Goal: Task Accomplishment & Management: Complete application form

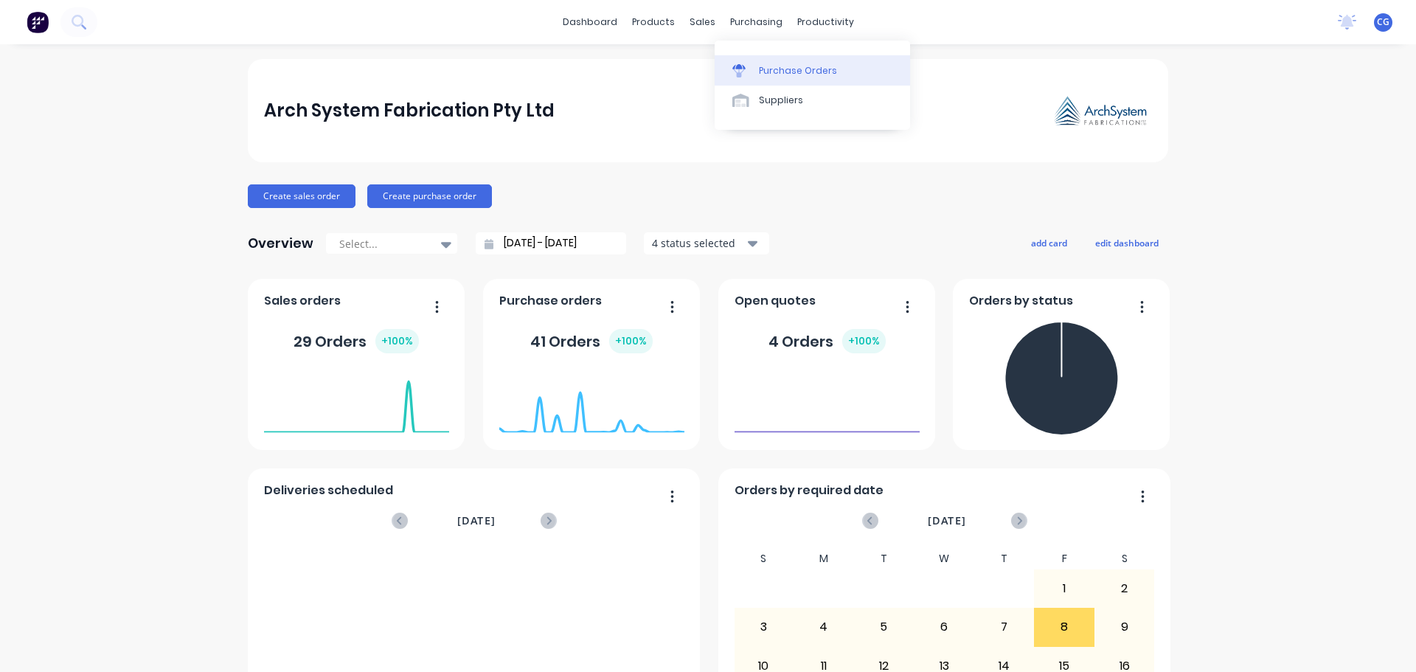
click at [765, 72] on div "Purchase Orders" at bounding box center [798, 70] width 78 height 13
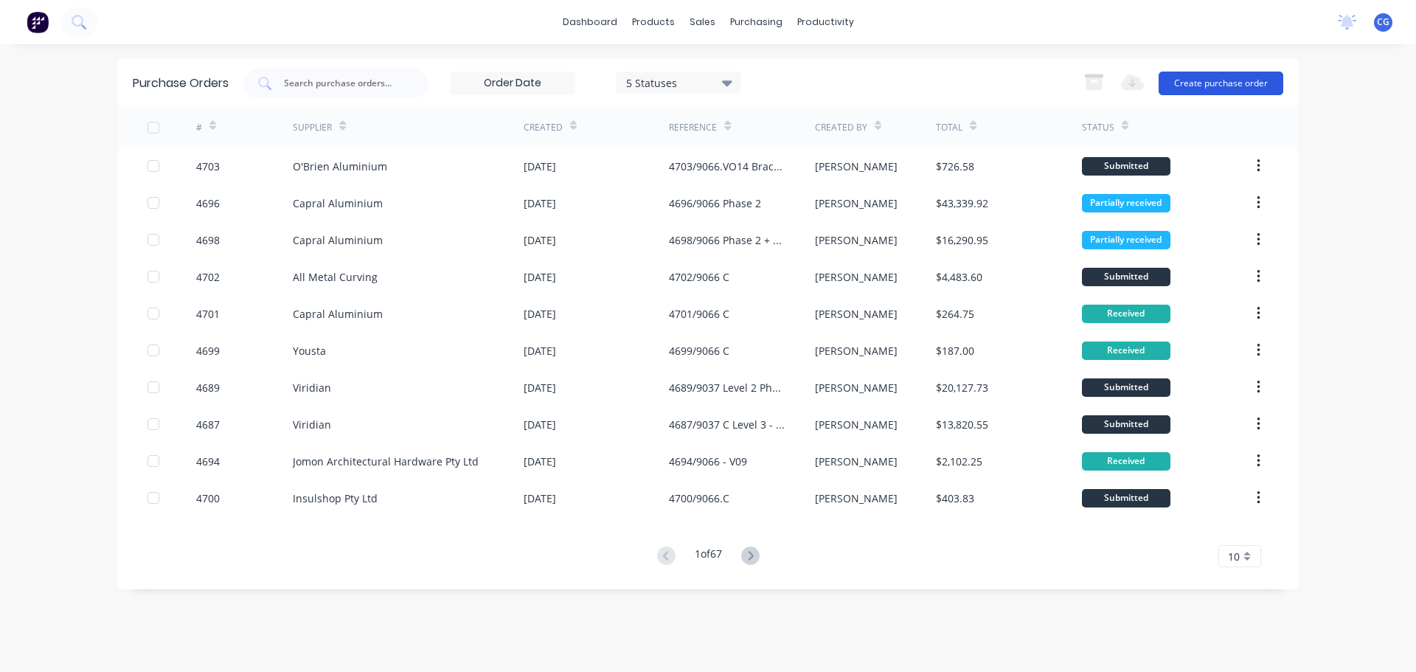
click at [1199, 81] on button "Create purchase order" at bounding box center [1221, 84] width 125 height 24
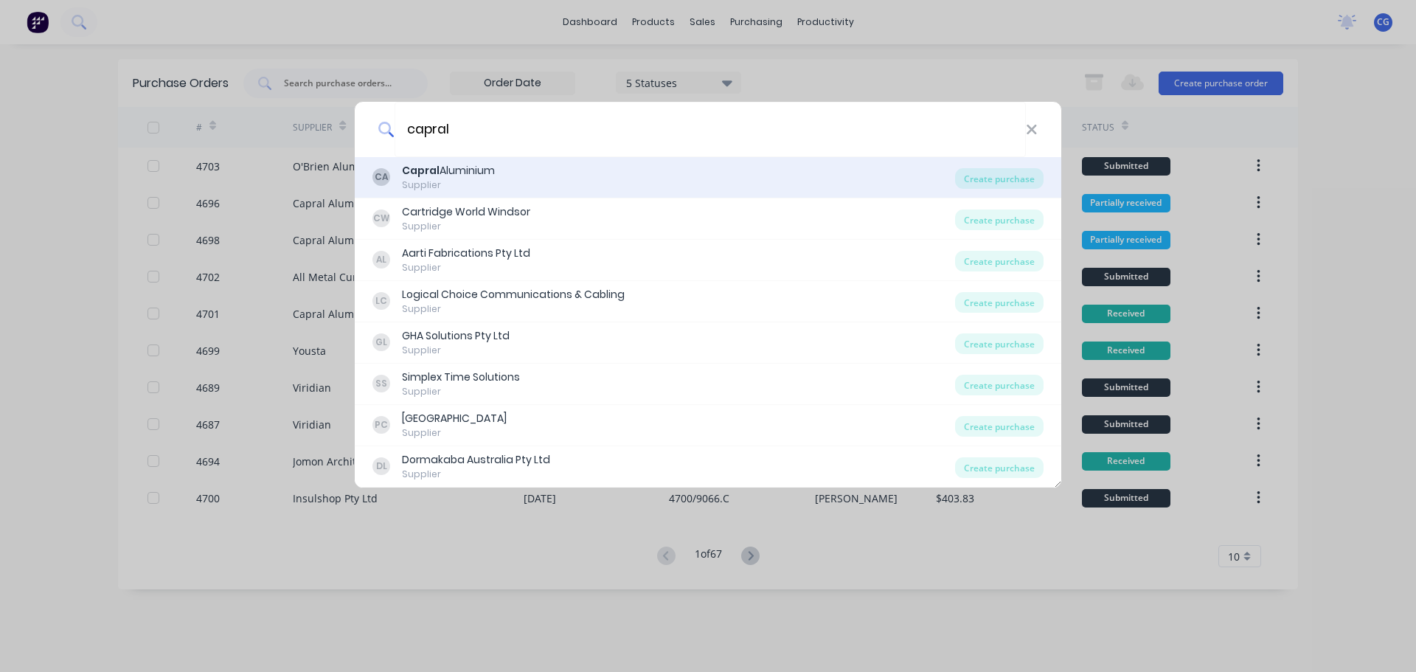
type input "capral"
click at [465, 180] on div "Supplier" at bounding box center [448, 185] width 93 height 13
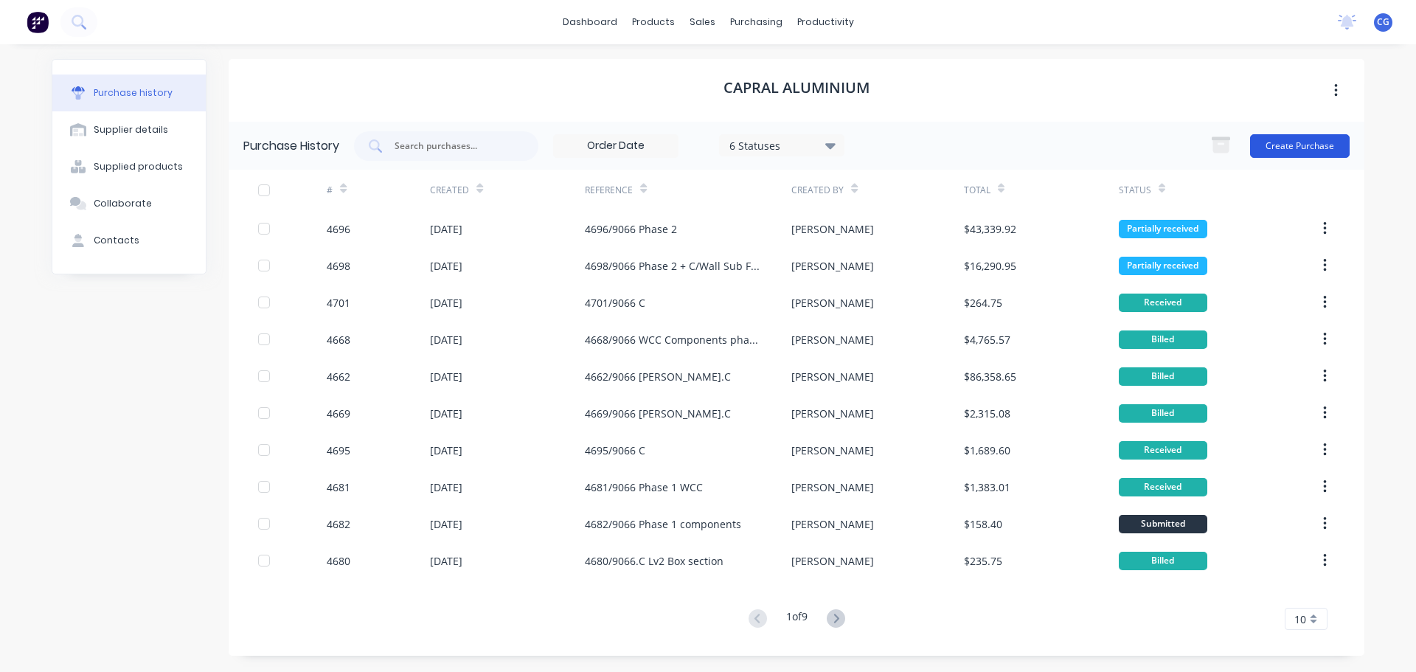
click at [1290, 145] on button "Create Purchase" at bounding box center [1300, 146] width 100 height 24
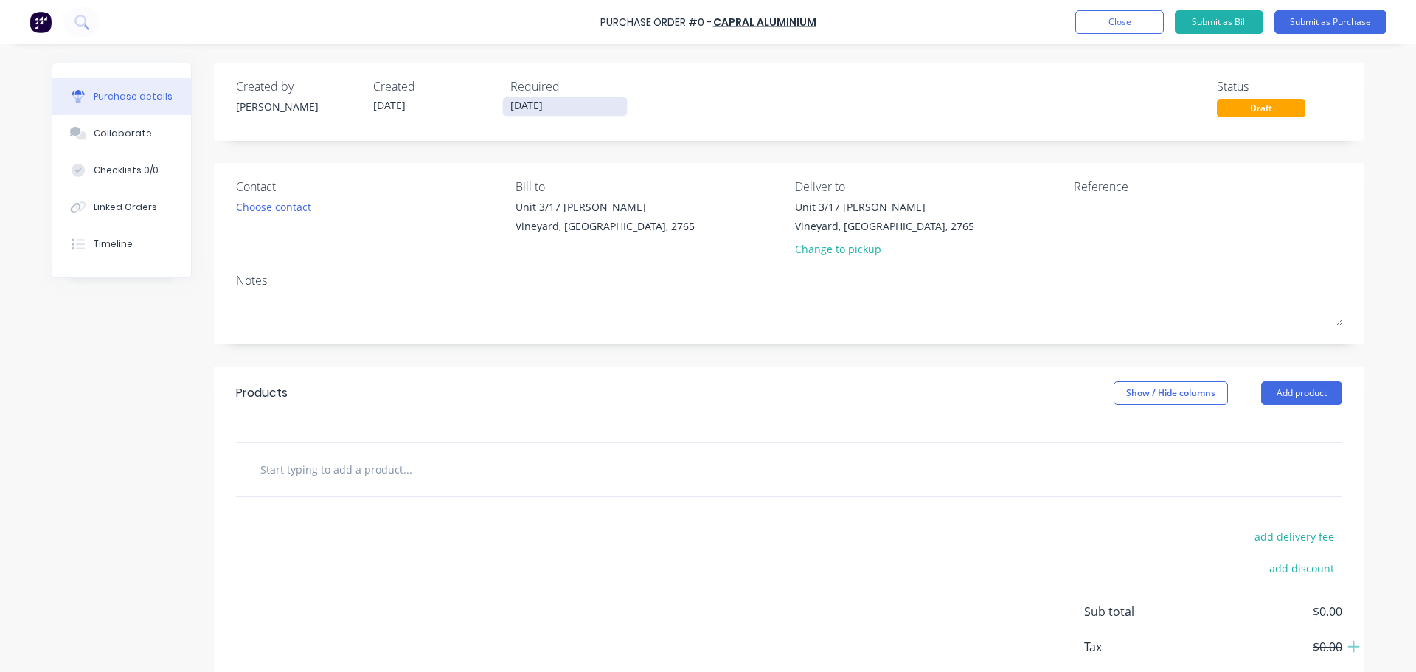
click at [561, 104] on input "[DATE]" at bounding box center [565, 106] width 124 height 18
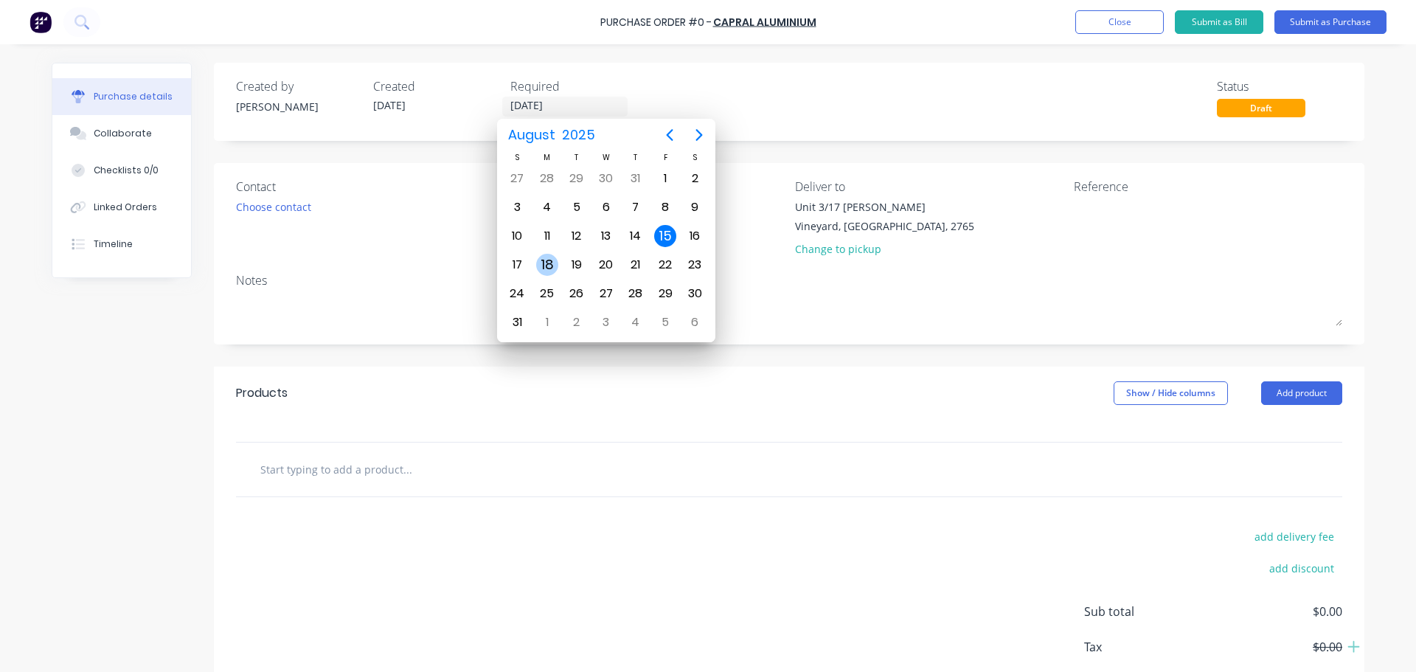
click at [548, 259] on div "18" at bounding box center [547, 265] width 22 height 22
type input "[DATE]"
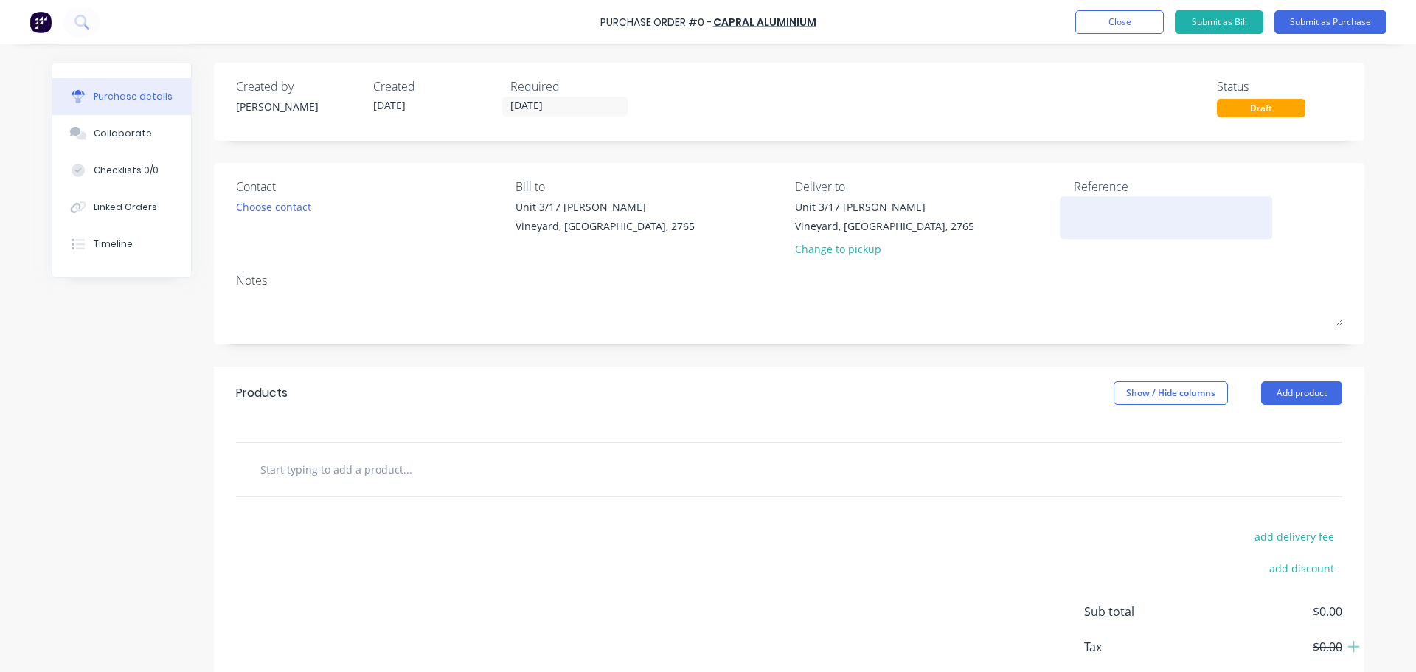
click at [1098, 224] on textarea at bounding box center [1166, 215] width 184 height 33
click at [859, 252] on div "Change to pickup" at bounding box center [884, 248] width 179 height 15
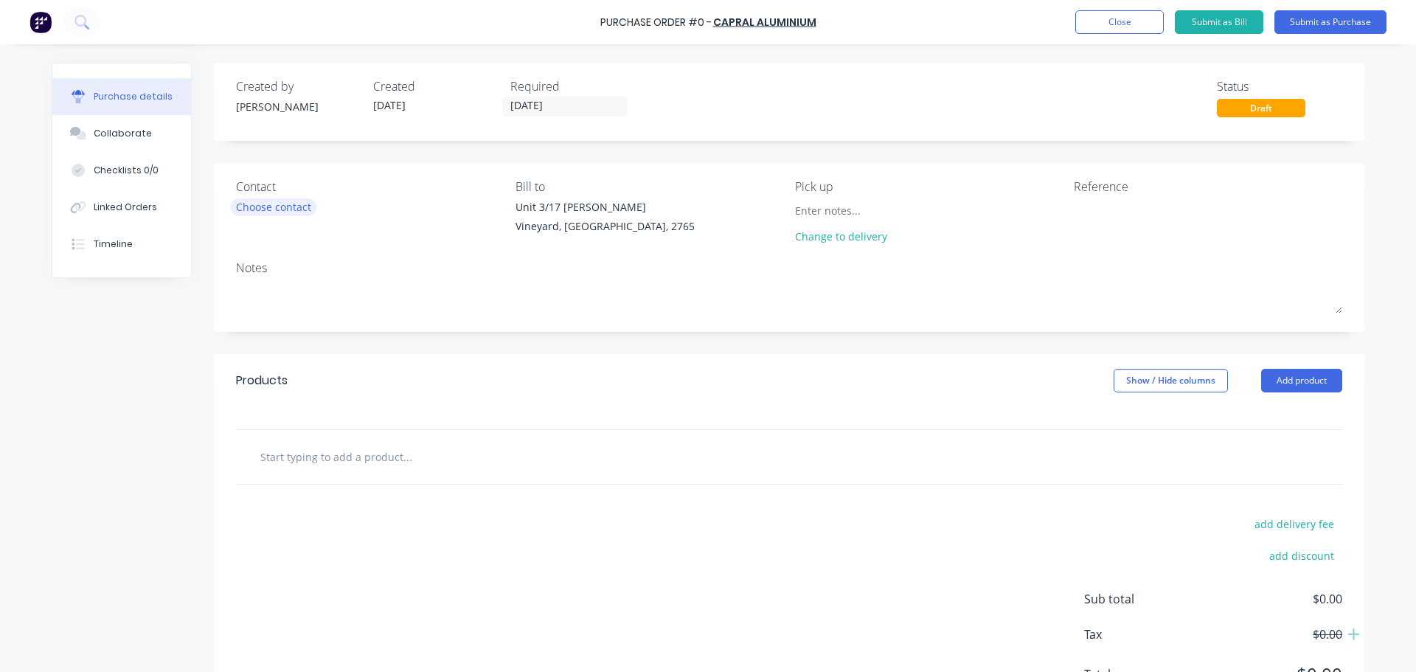
click at [278, 207] on div "Choose contact" at bounding box center [273, 206] width 75 height 15
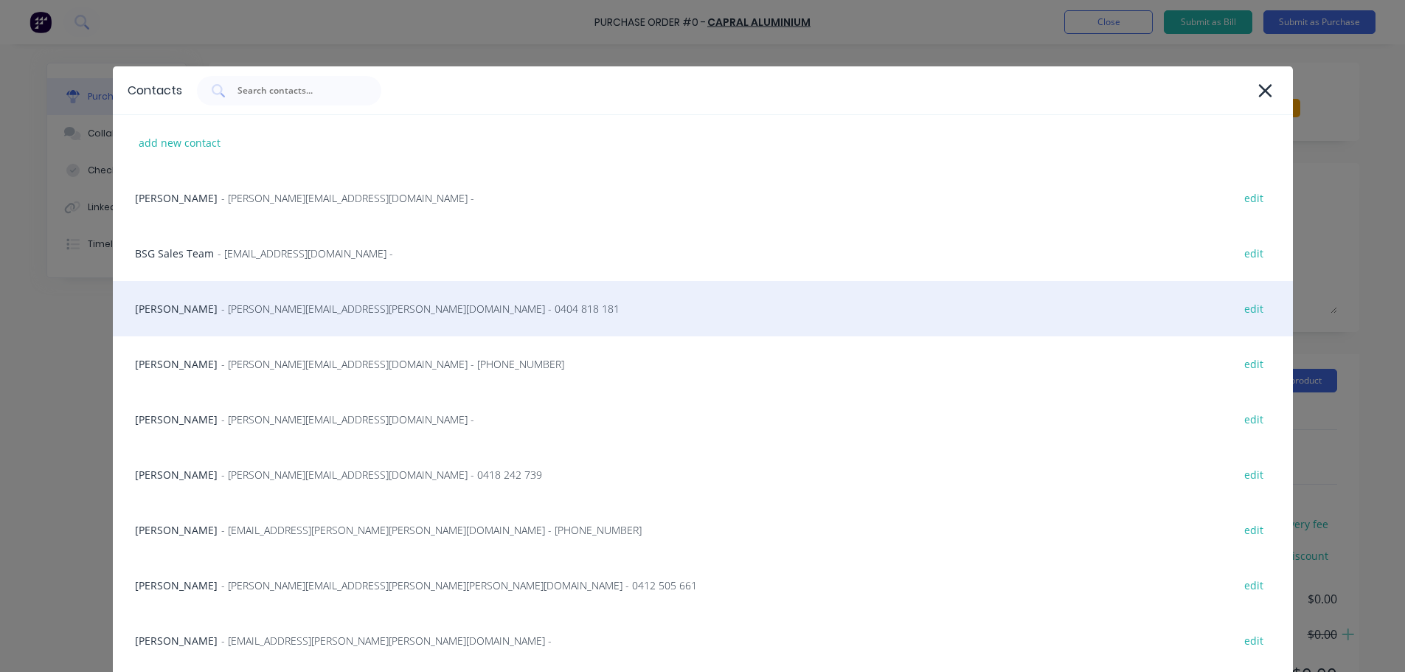
click at [221, 310] on span "- [PERSON_NAME][EMAIL_ADDRESS][PERSON_NAME][DOMAIN_NAME] - 0404 818 181" at bounding box center [420, 308] width 398 height 15
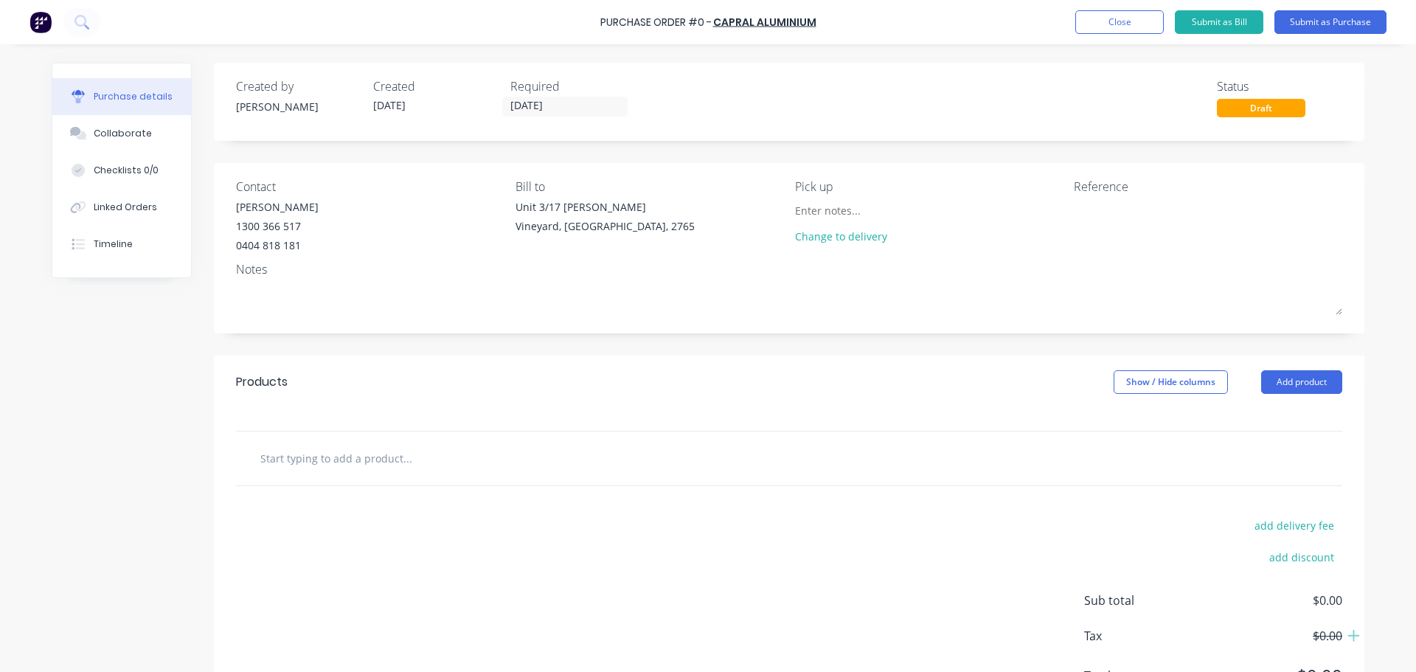
click at [356, 458] on input "text" at bounding box center [407, 458] width 295 height 30
click at [308, 463] on input "text" at bounding box center [407, 458] width 295 height 30
type input "e"
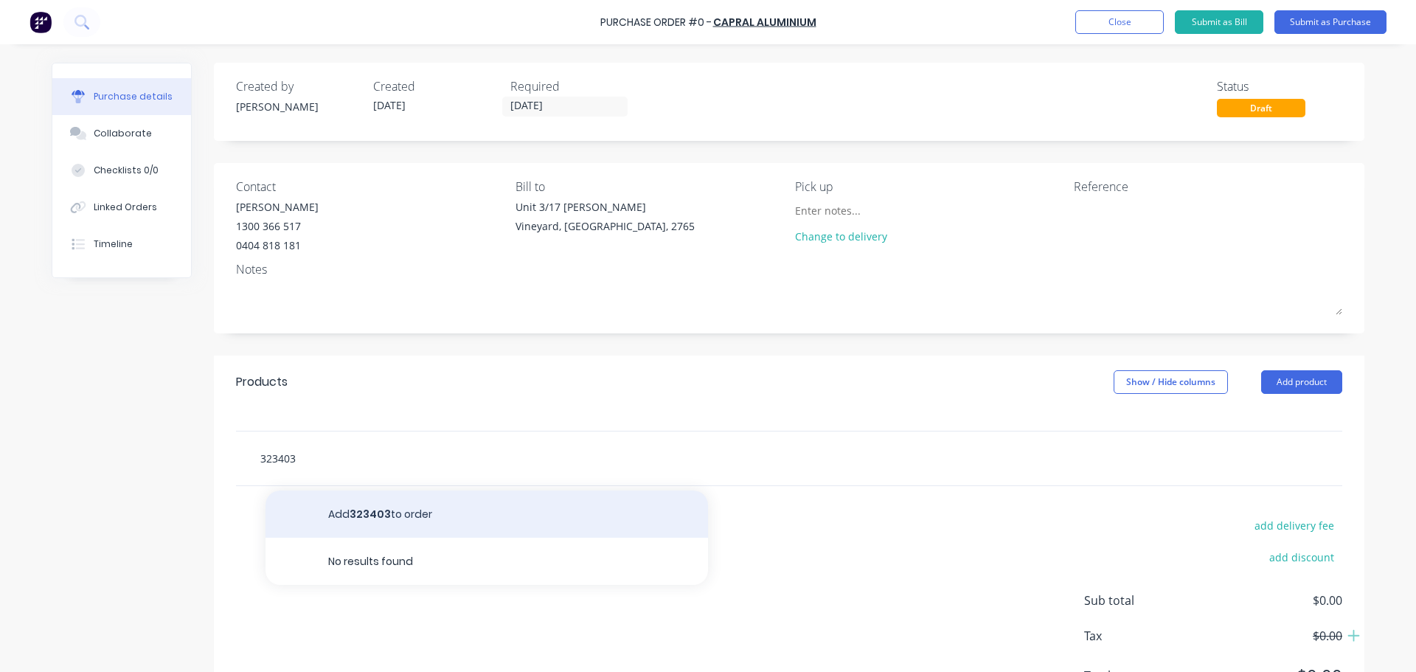
type input "323403"
click at [353, 512] on button "Add 323403 to order" at bounding box center [487, 514] width 443 height 47
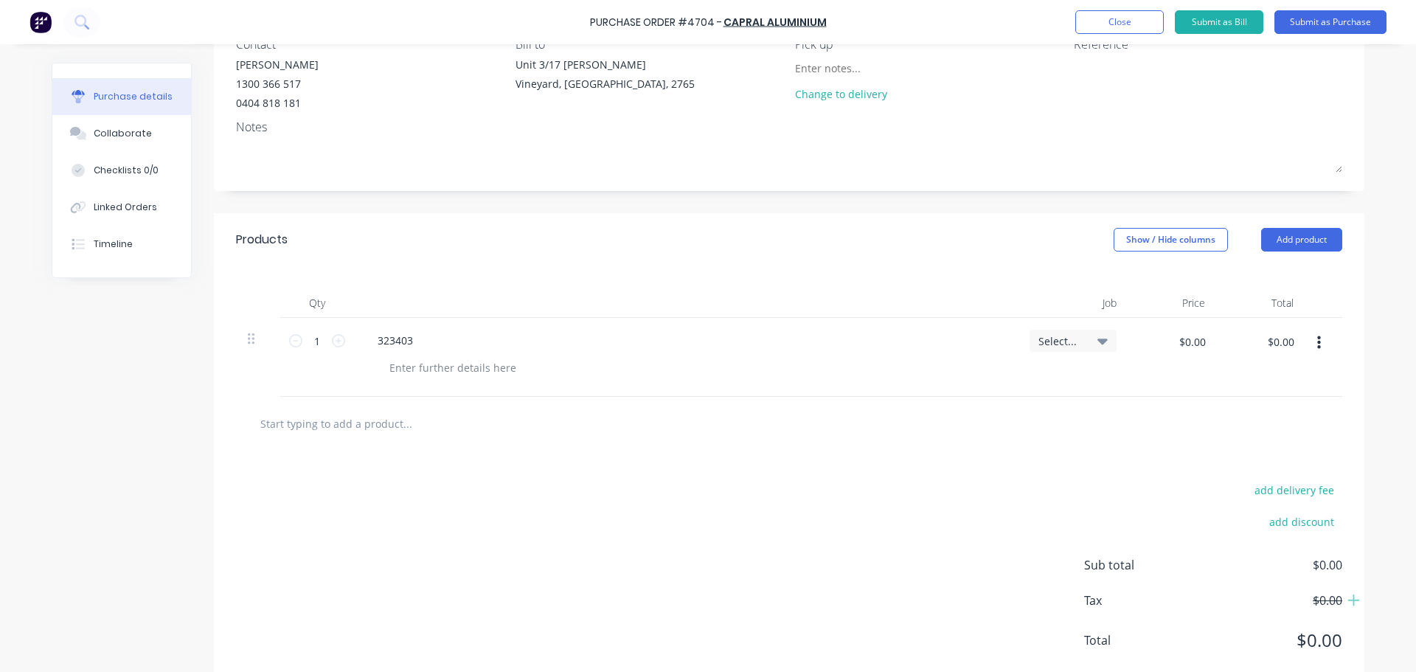
scroll to position [148, 0]
click at [1198, 339] on input "$0.00" at bounding box center [1192, 337] width 44 height 24
type input "$2.96"
click at [316, 336] on input "1" at bounding box center [317, 336] width 30 height 22
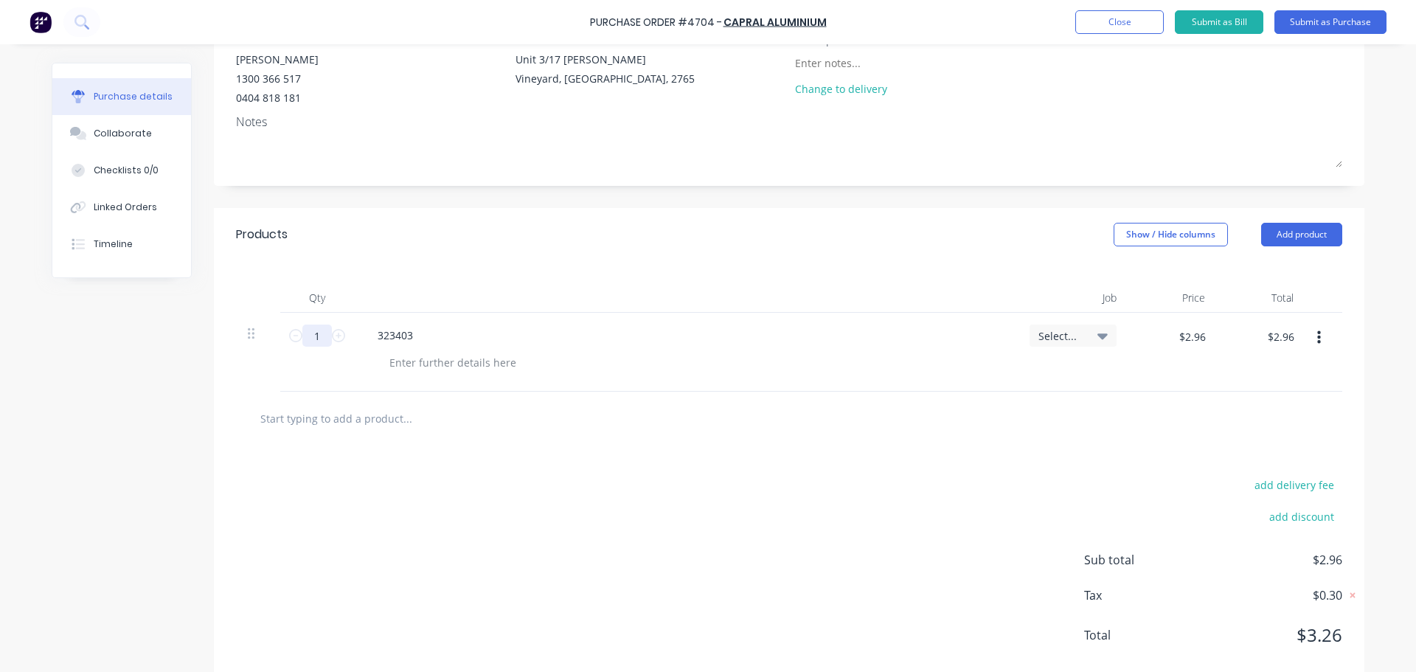
type input "11"
type input "$32.56"
type input "11"
click at [426, 335] on div "323403" at bounding box center [686, 335] width 640 height 21
click at [402, 336] on div "323403" at bounding box center [395, 335] width 59 height 21
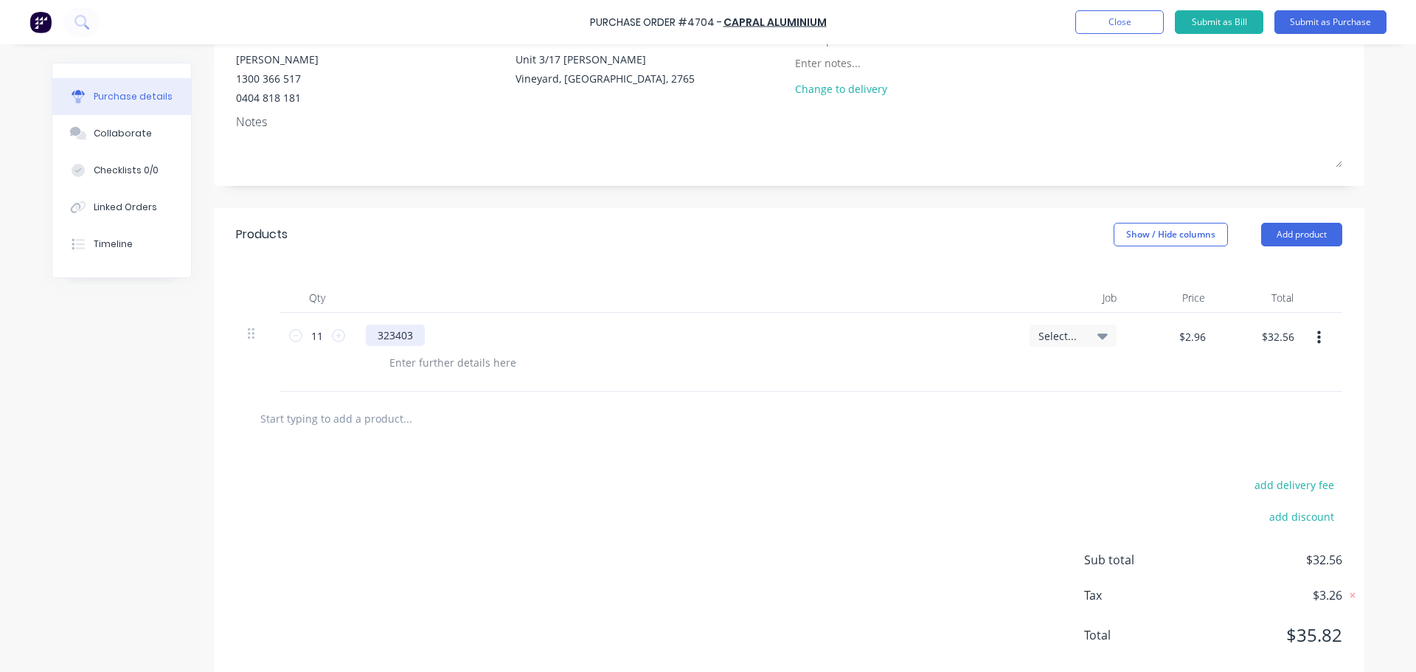
click at [409, 335] on div "323403" at bounding box center [395, 335] width 59 height 21
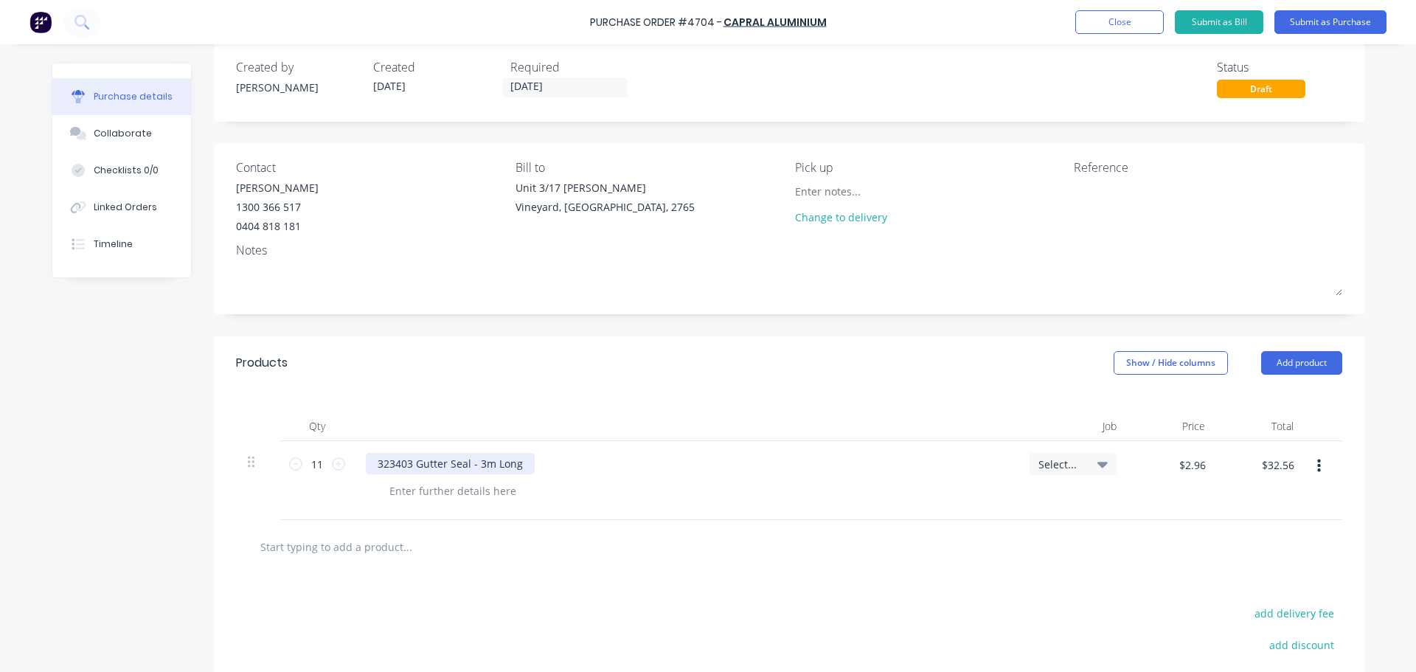
scroll to position [0, 0]
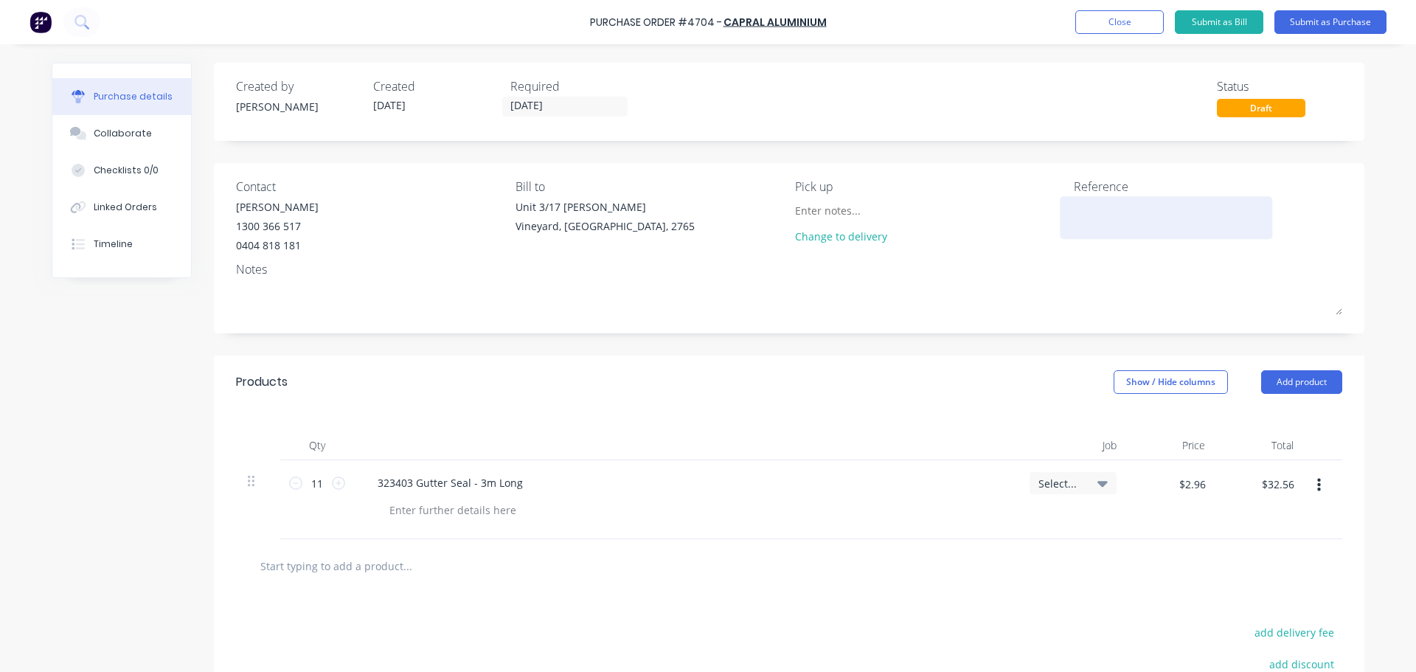
click at [1135, 220] on textarea at bounding box center [1166, 215] width 184 height 33
type textarea "4704"
type textarea "x"
type textarea "4704"
type textarea "x"
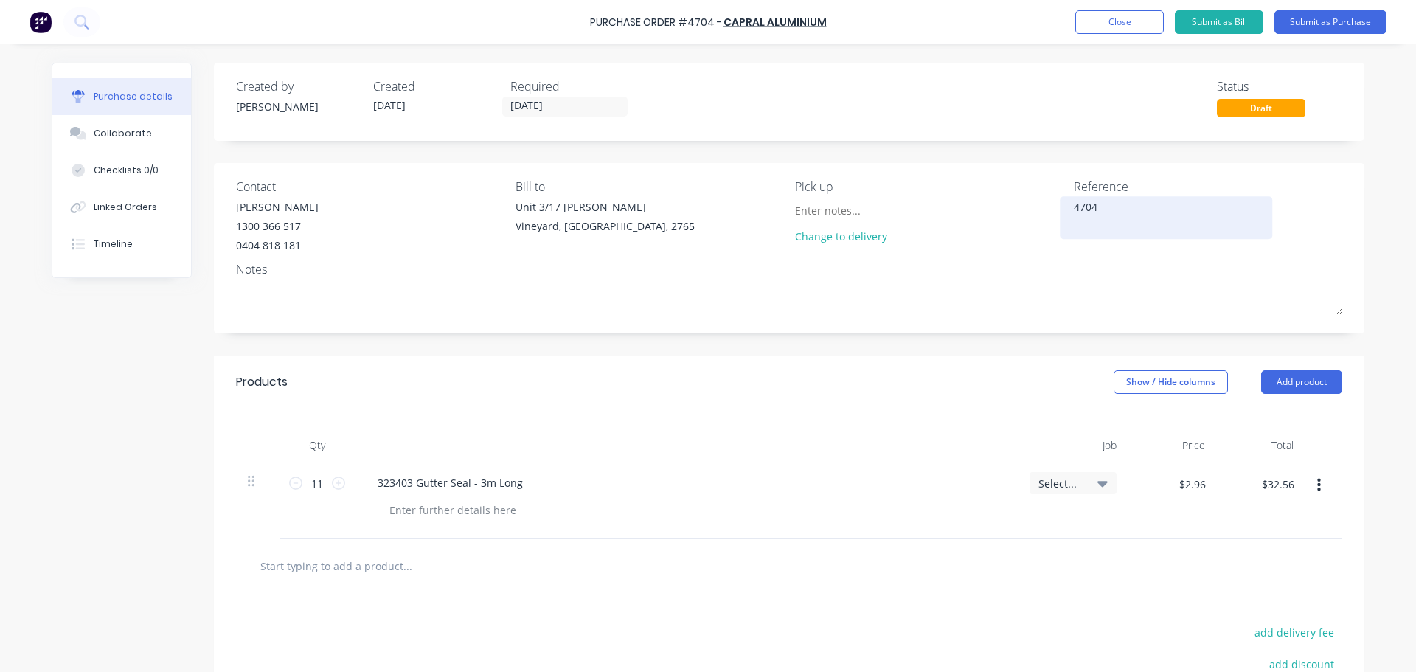
click at [1098, 212] on textarea "4704" at bounding box center [1166, 215] width 184 height 33
type textarea "4704/9066"
type textarea "x"
type textarea "4704/9066"
click at [1134, 206] on textarea "4704/9066" at bounding box center [1166, 215] width 184 height 33
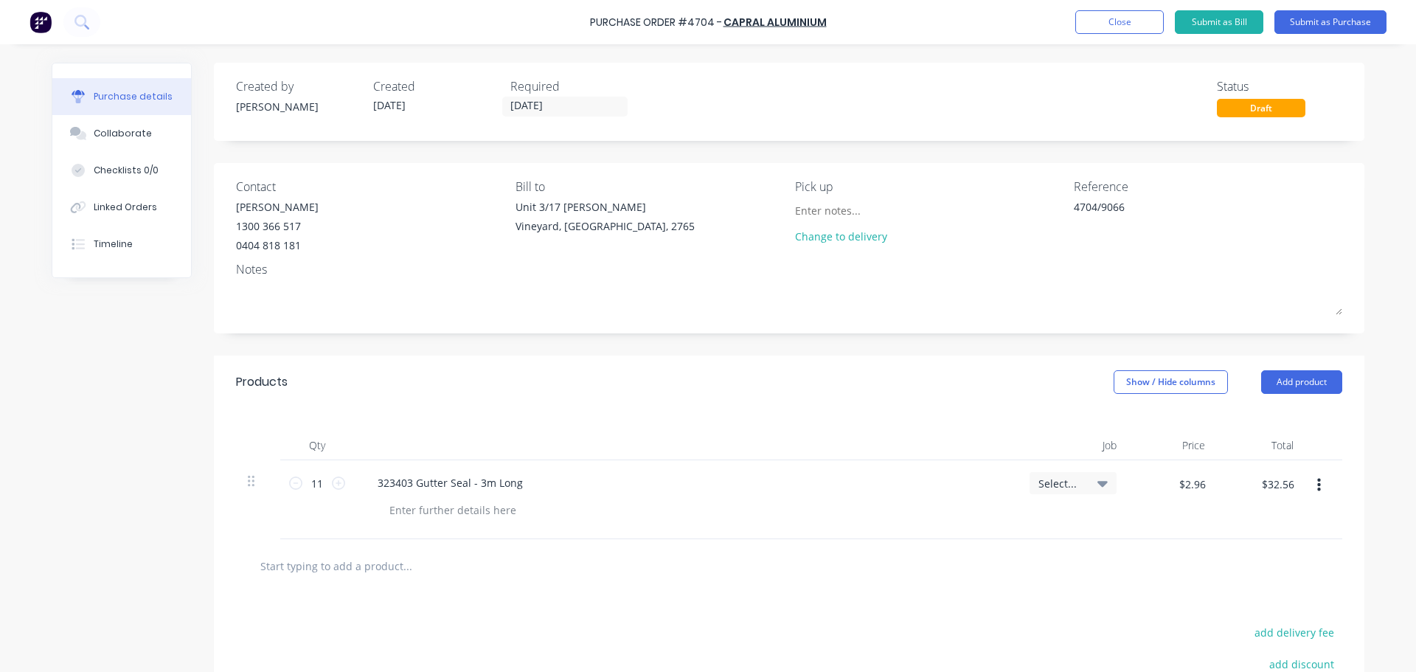
click at [1098, 481] on icon at bounding box center [1103, 483] width 10 height 16
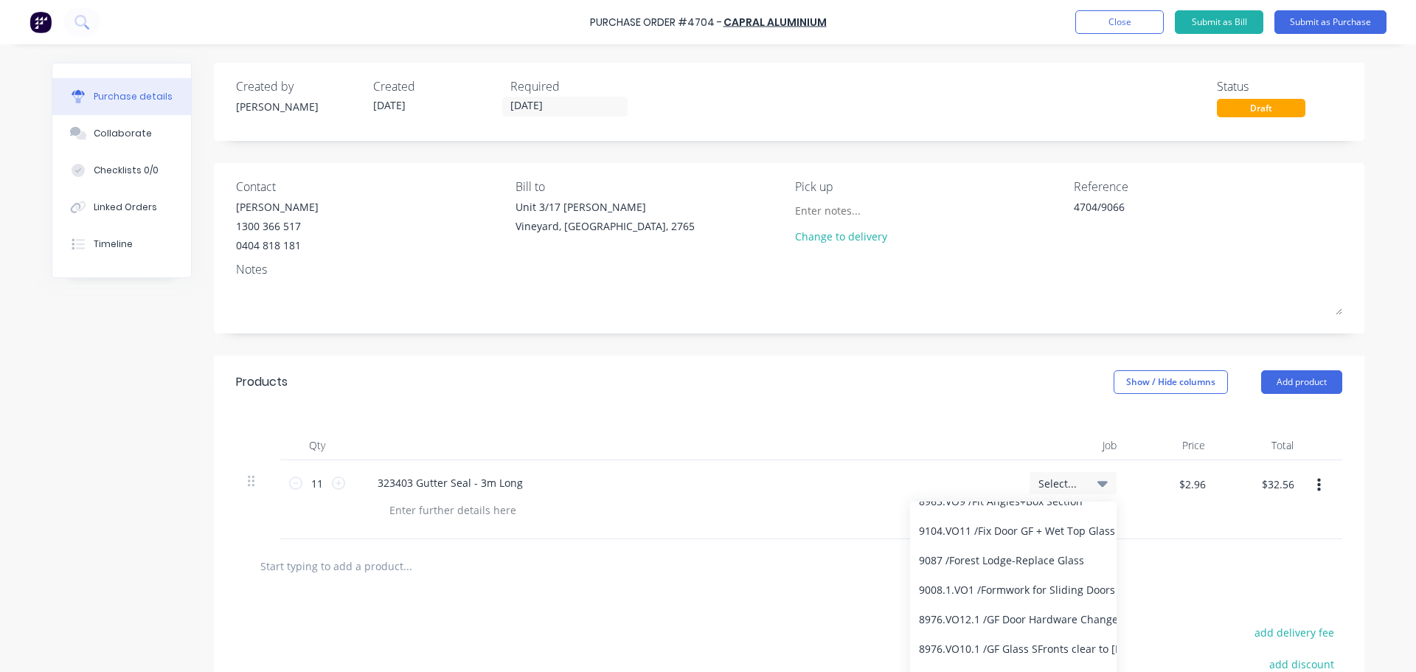
scroll to position [4205, 0]
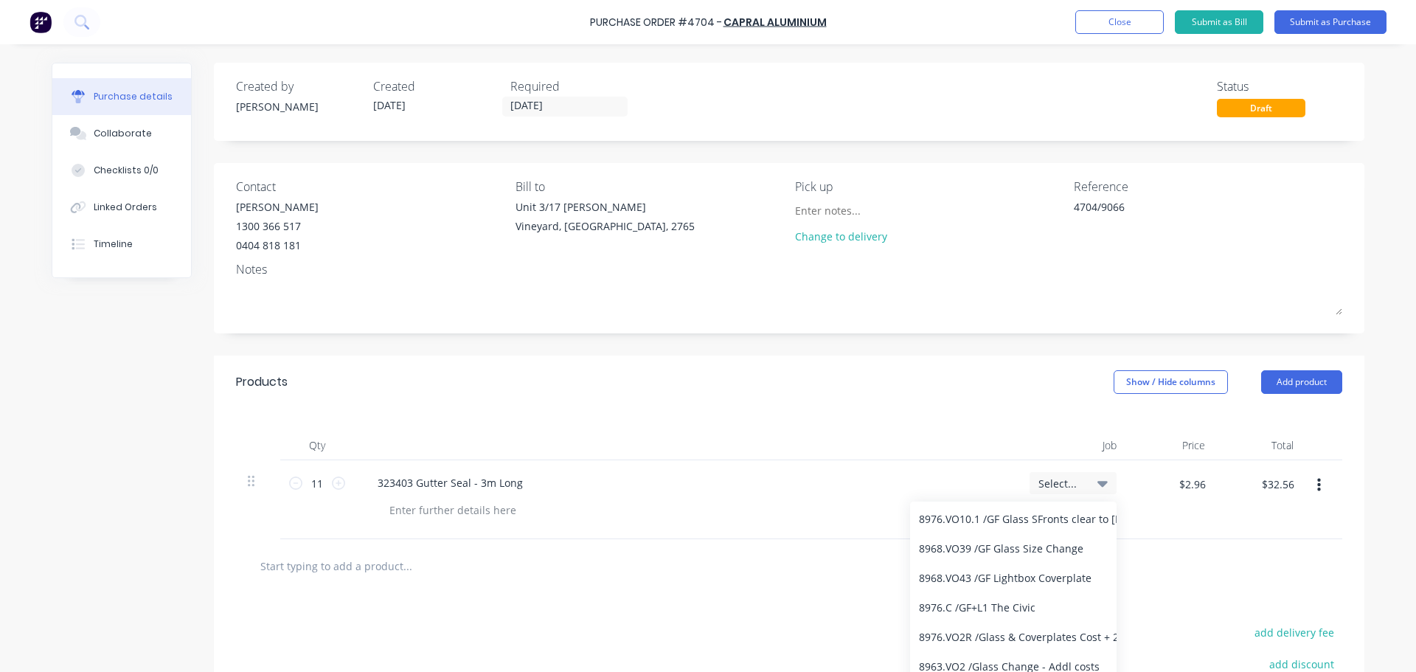
type textarea "x"
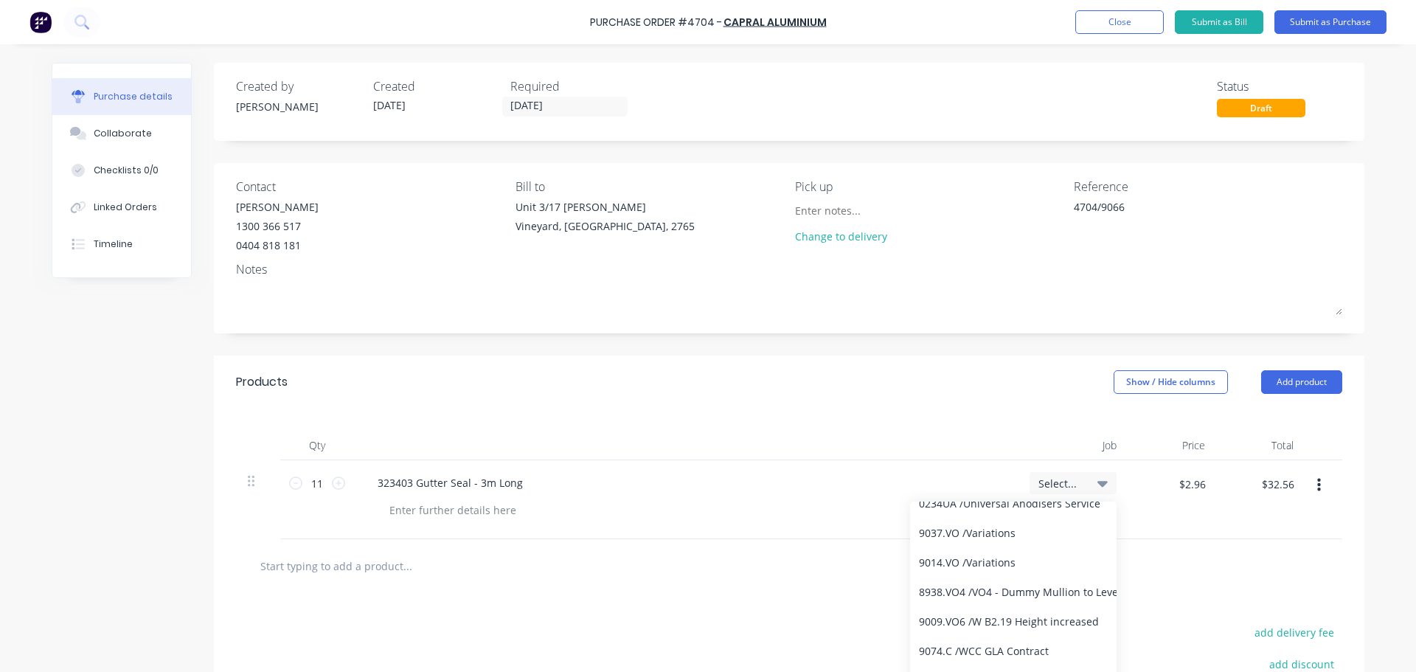
scroll to position [9361, 0]
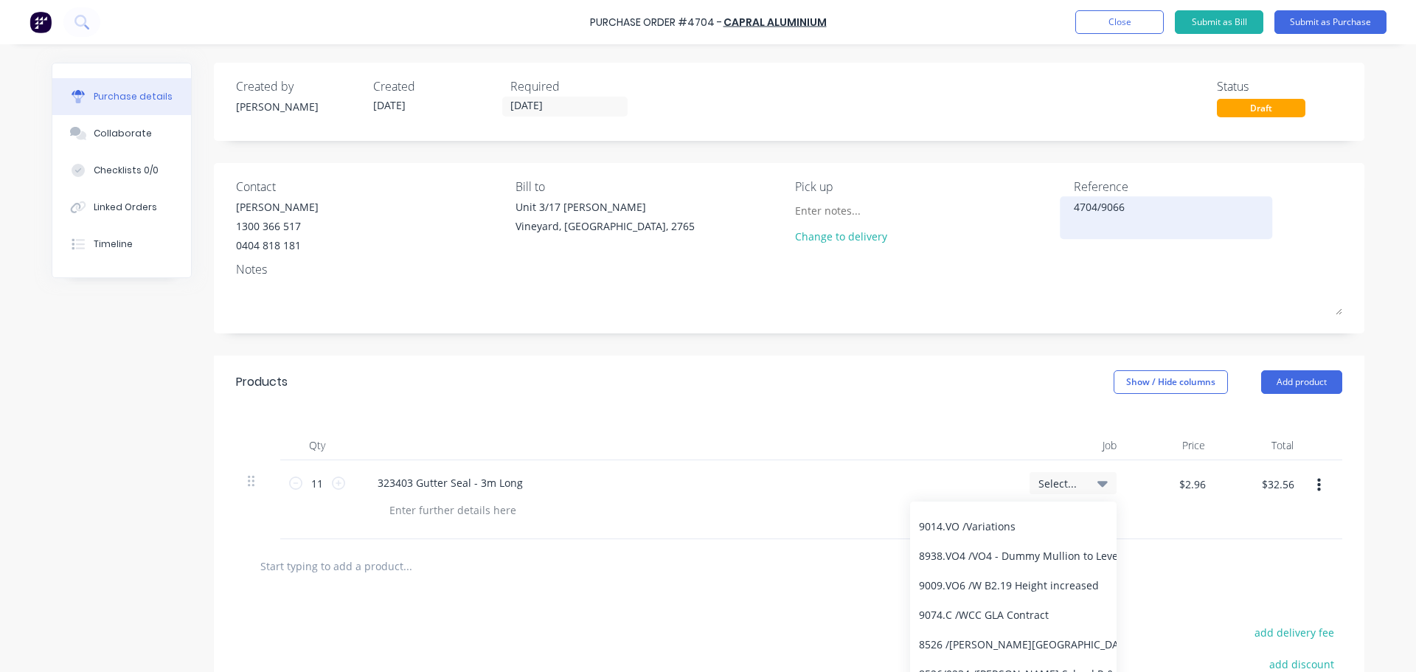
click at [1129, 208] on textarea "4704/9066" at bounding box center [1166, 215] width 184 height 33
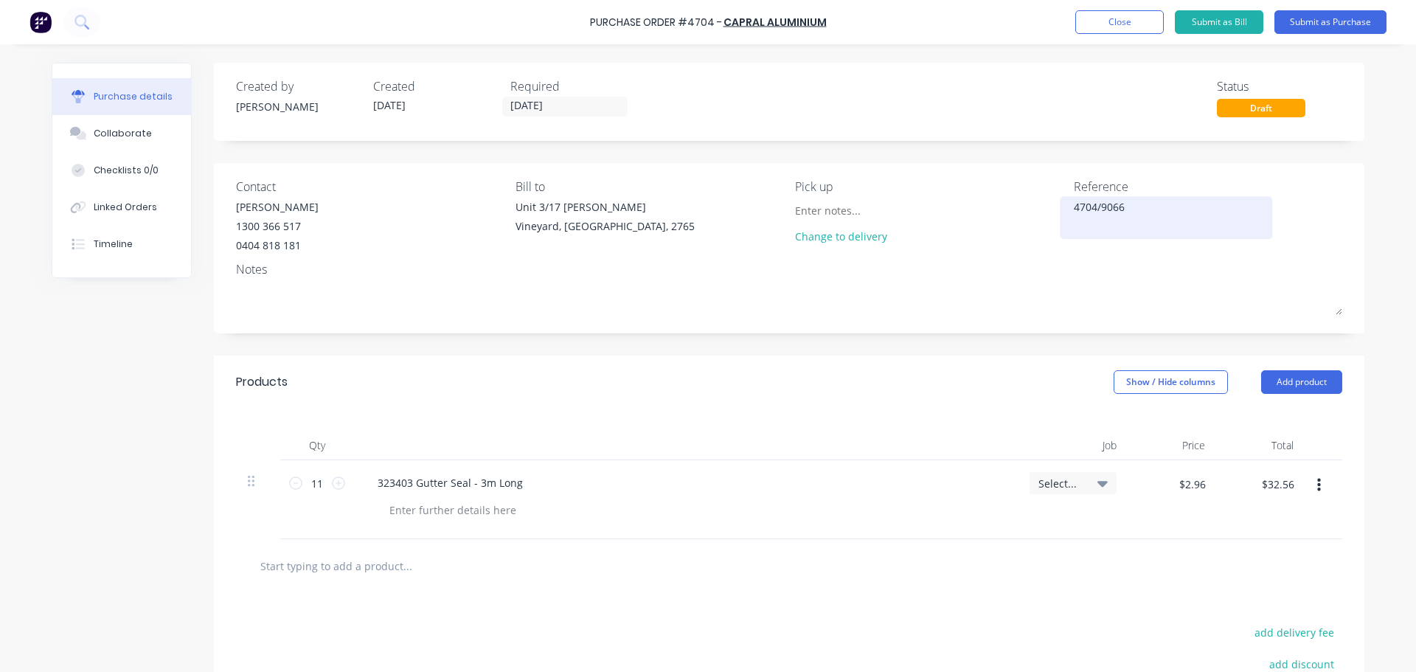
paste textarea "WCC Components"
type textarea "4704/9066 WCC Components"
type textarea "x"
type textarea "4704/9066 WCC Components"
click at [850, 388] on div "Products Show / Hide columns Add product" at bounding box center [789, 382] width 1151 height 53
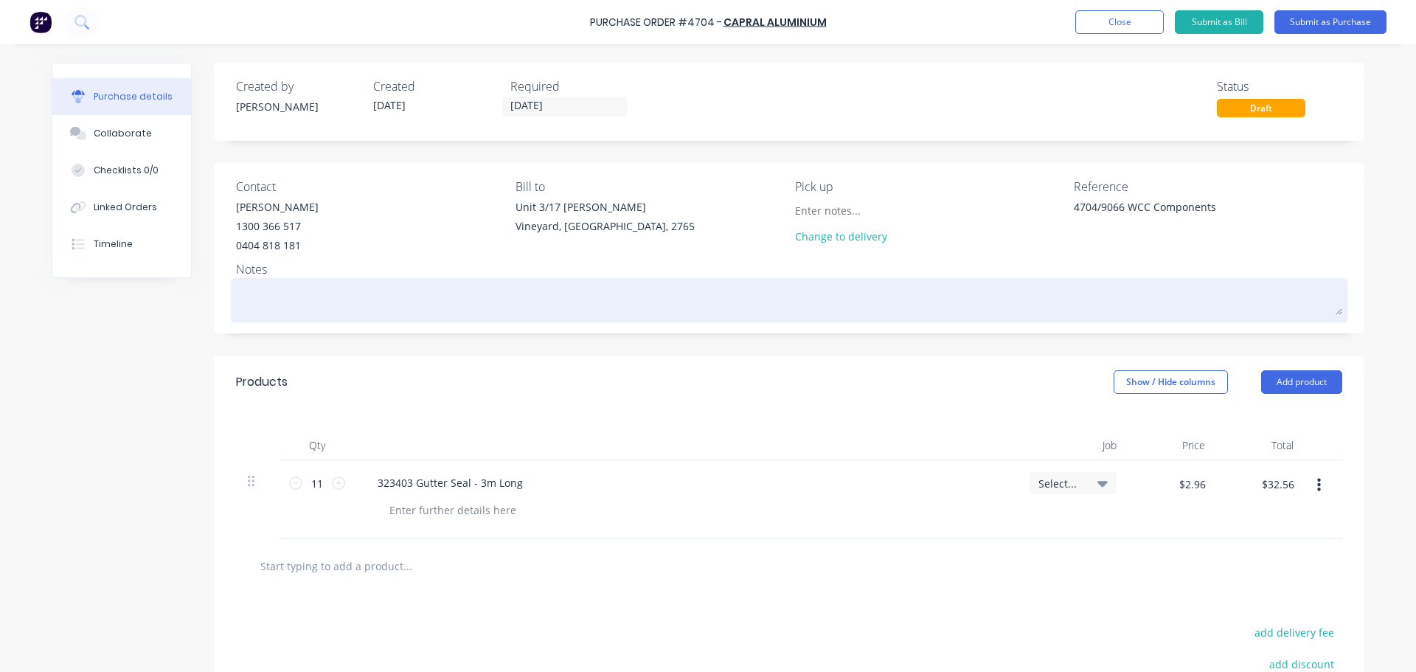
click at [270, 301] on textarea at bounding box center [789, 298] width 1107 height 33
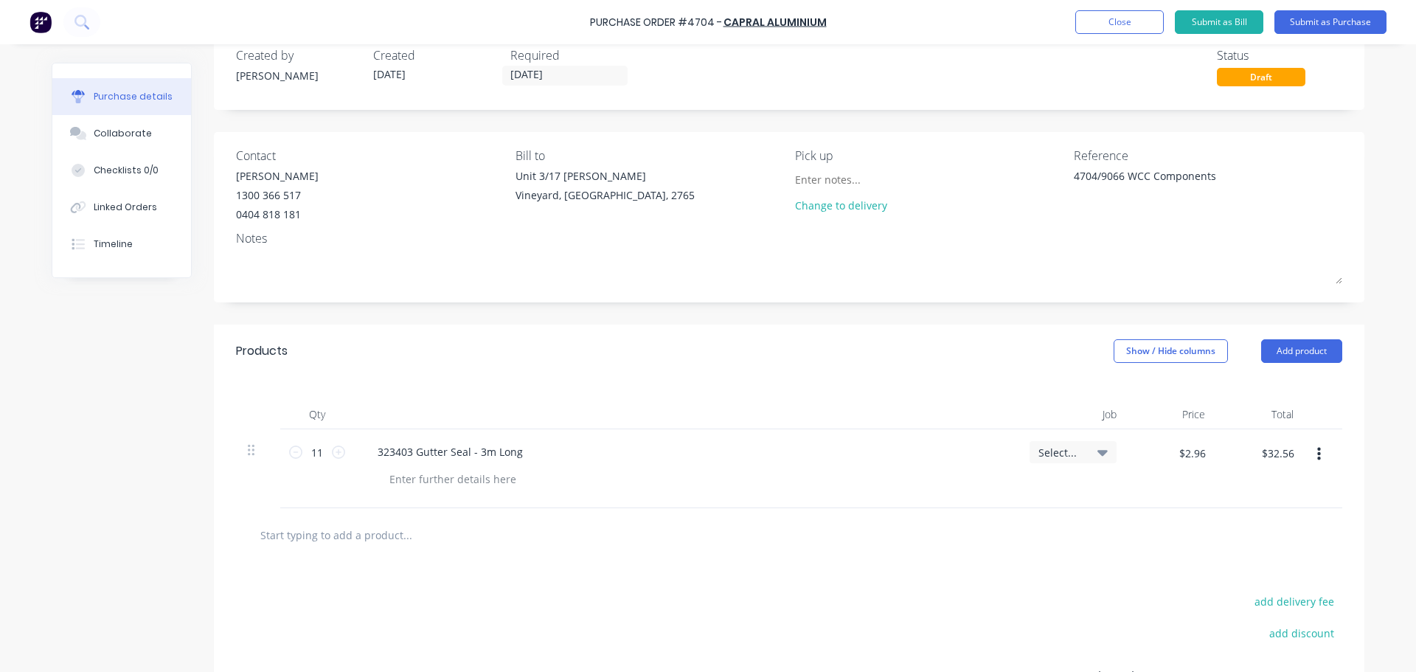
scroll to position [0, 0]
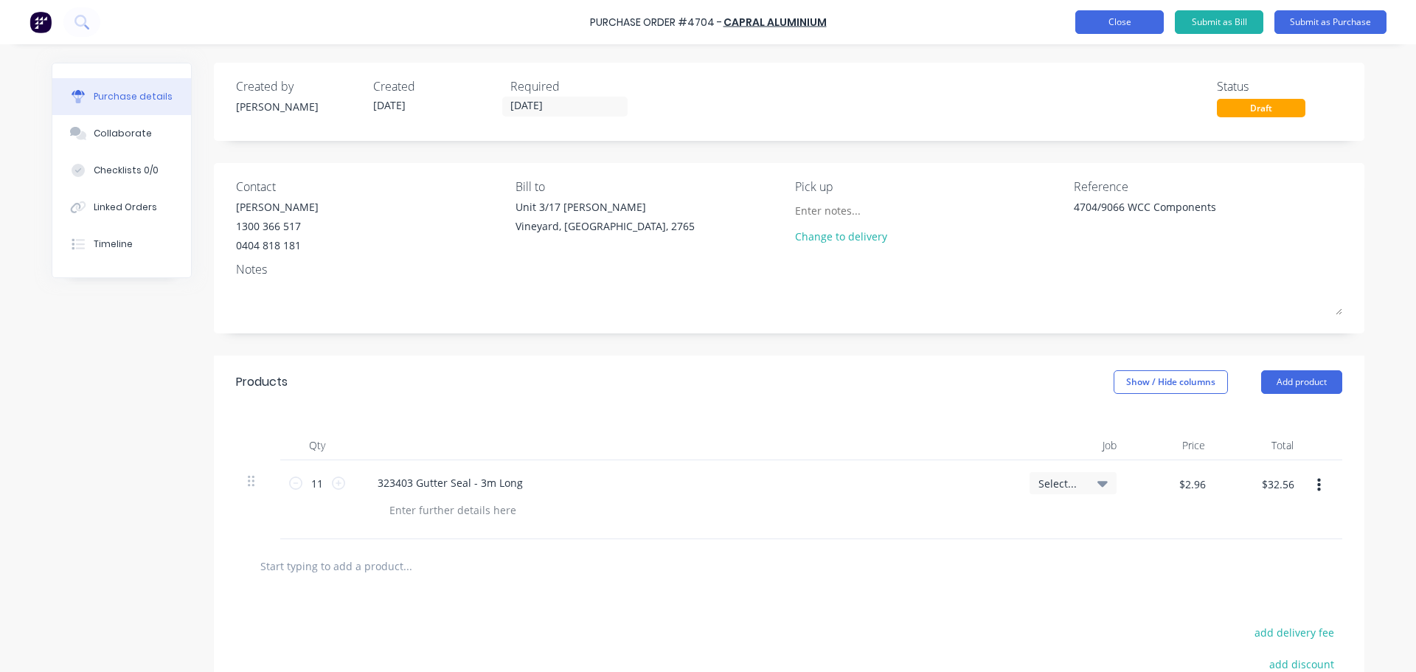
click at [1119, 19] on button "Close" at bounding box center [1120, 22] width 89 height 24
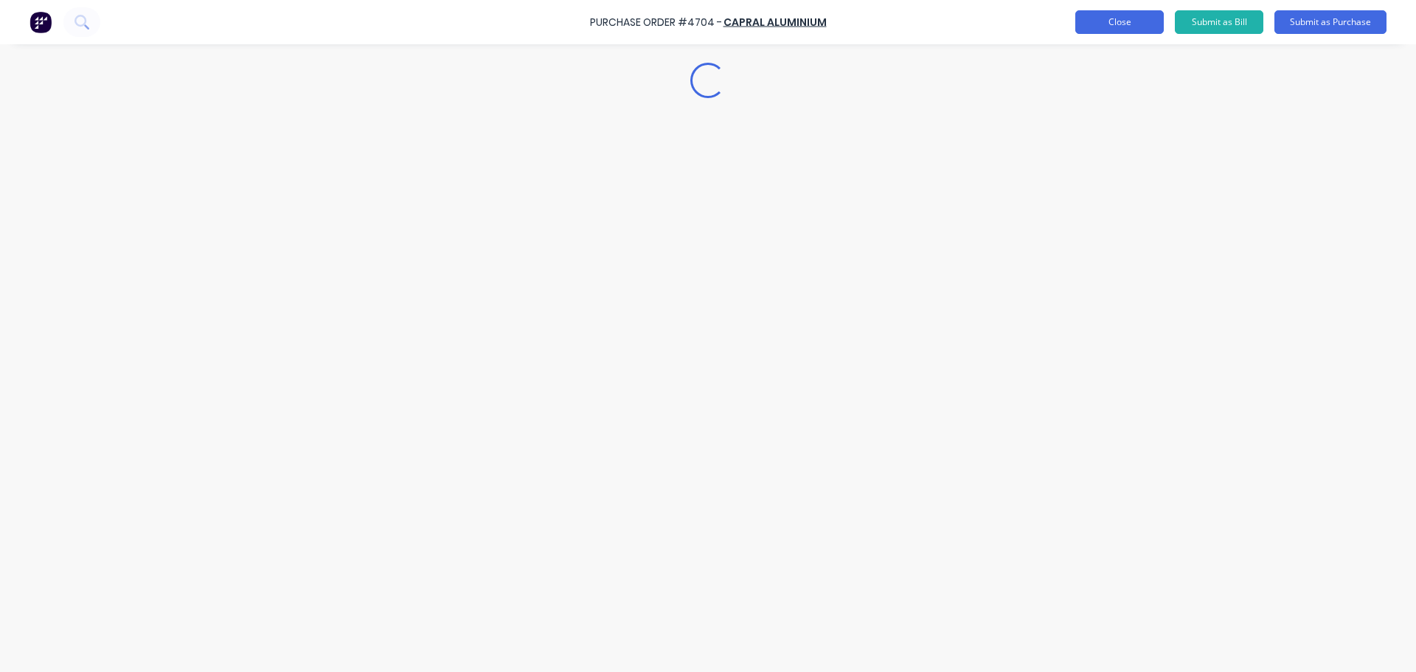
type textarea "x"
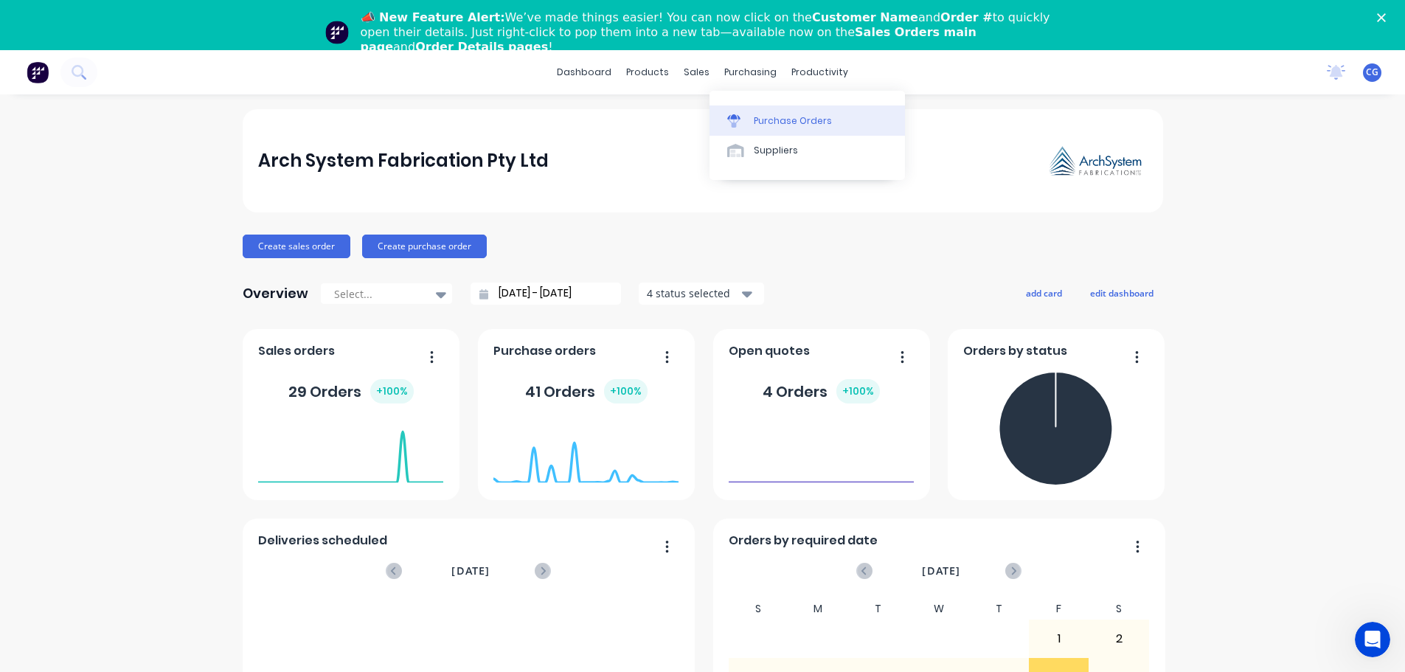
click at [769, 122] on div "Purchase Orders" at bounding box center [793, 120] width 78 height 13
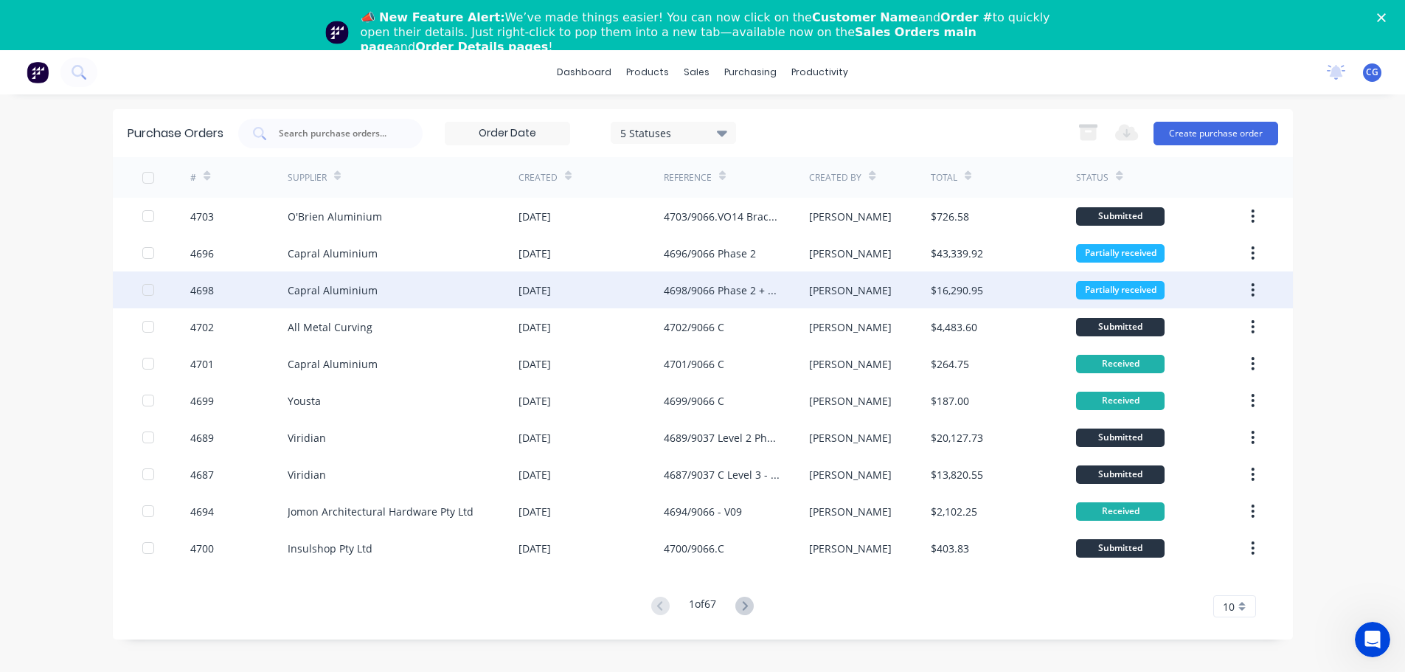
click at [713, 291] on div "4698/9066 Phase 2 + C/Wall Sub Frames" at bounding box center [722, 290] width 116 height 15
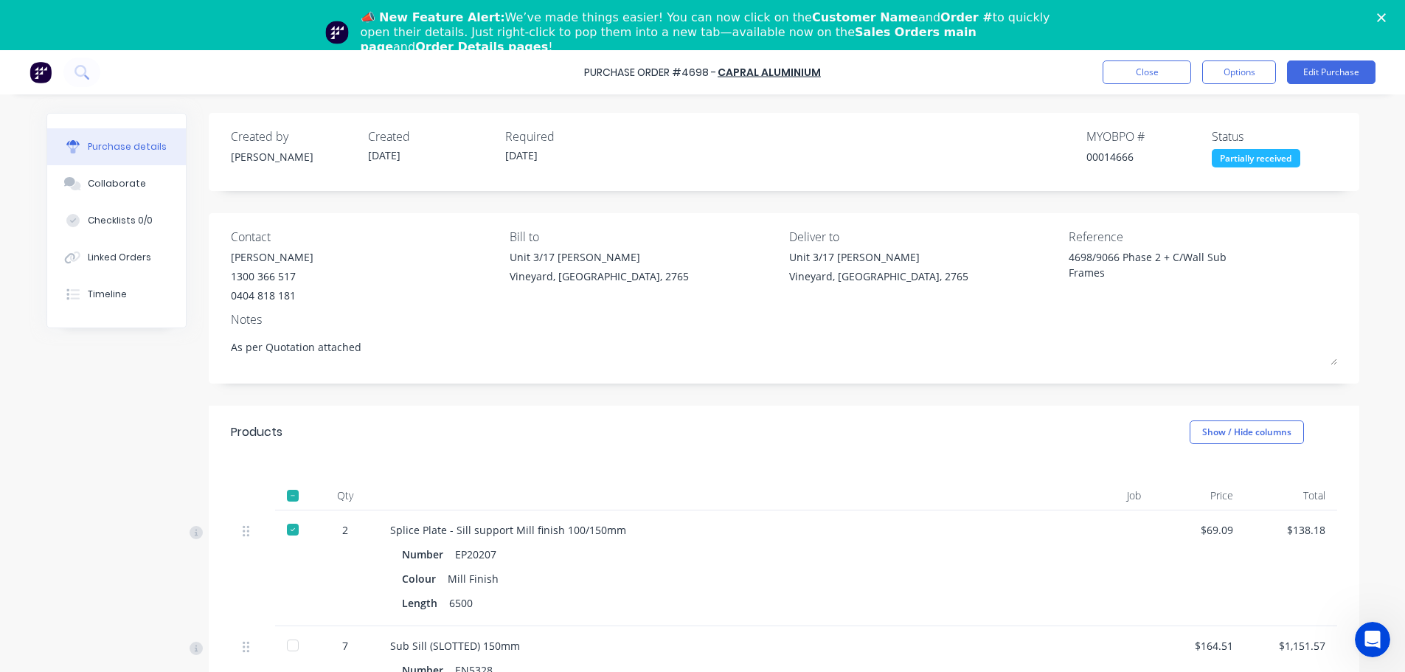
type textarea "x"
click at [1160, 72] on button "Close" at bounding box center [1147, 72] width 89 height 24
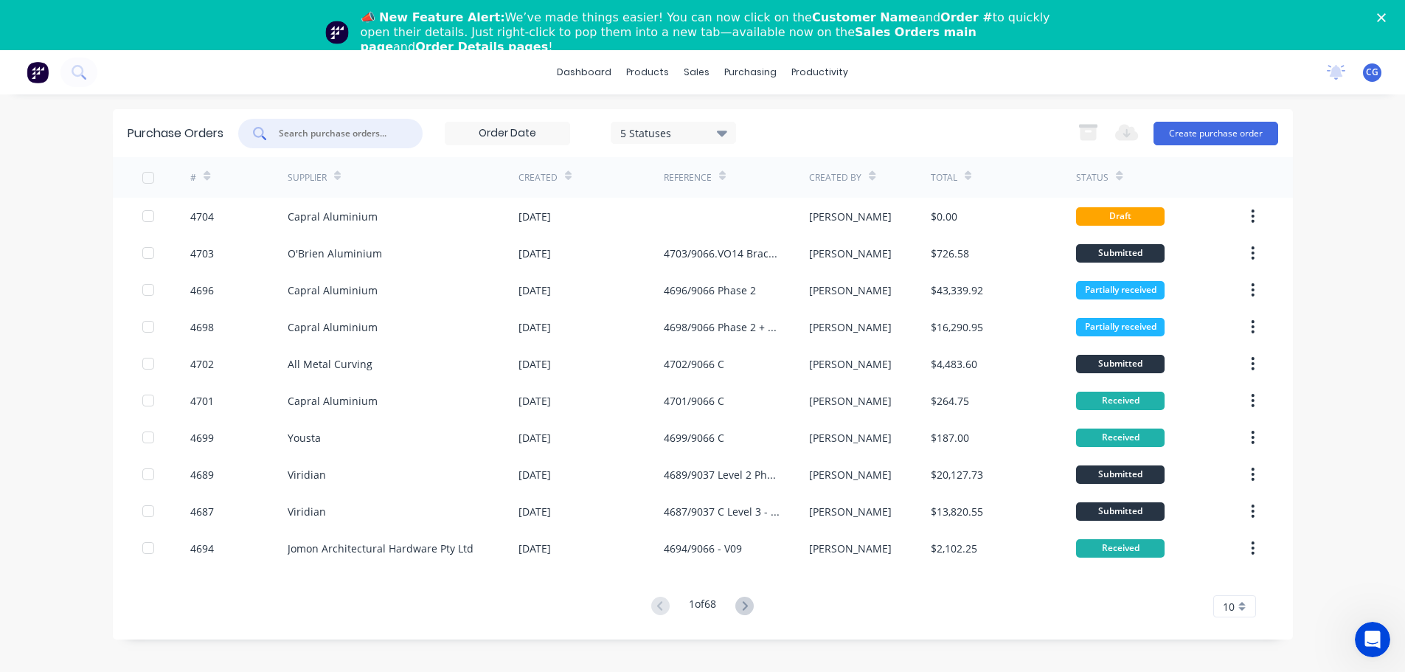
click at [330, 134] on input "text" at bounding box center [338, 133] width 122 height 15
type input "capral"
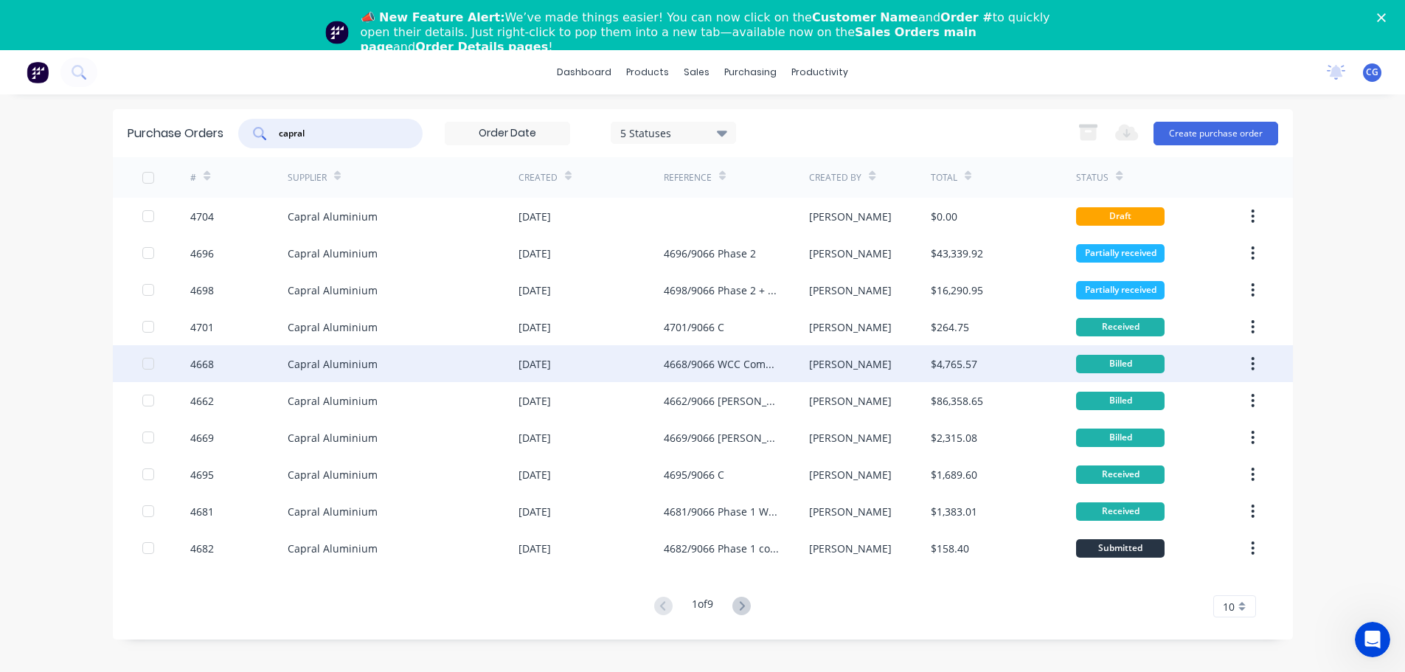
click at [733, 368] on div "4668/9066 WCC Components phase 1" at bounding box center [722, 363] width 116 height 15
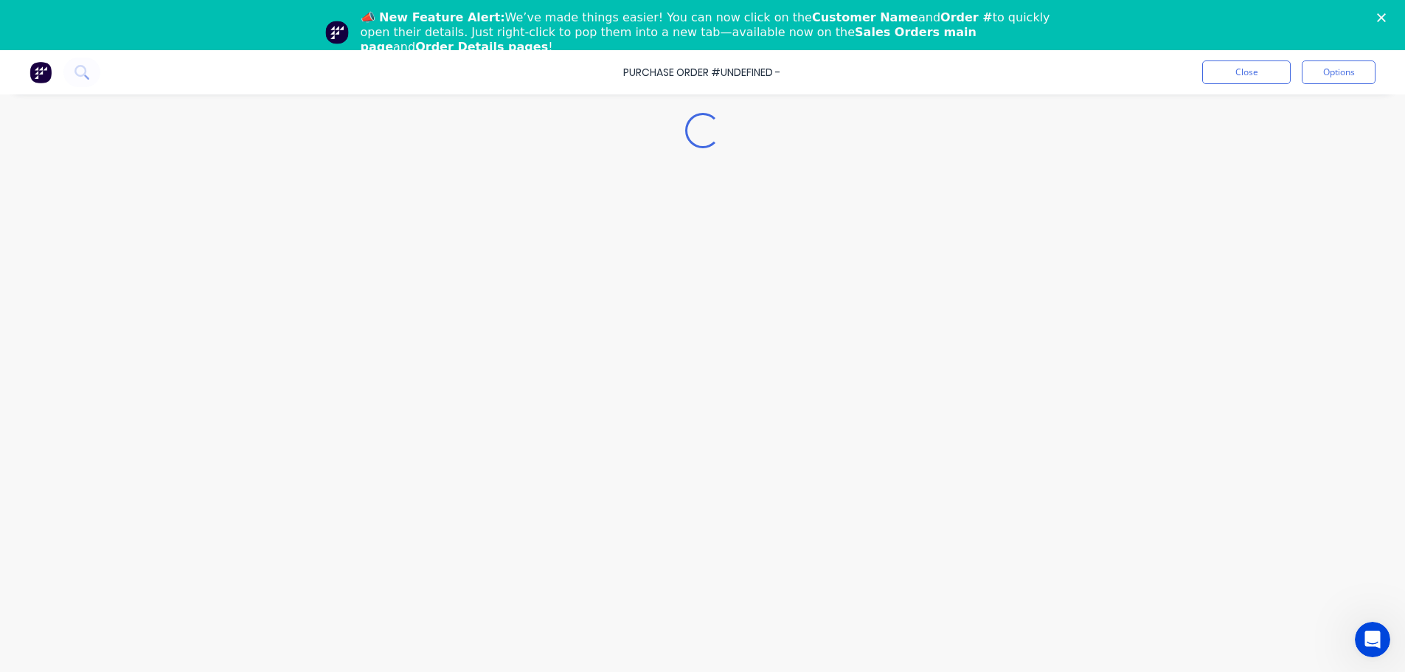
type textarea "x"
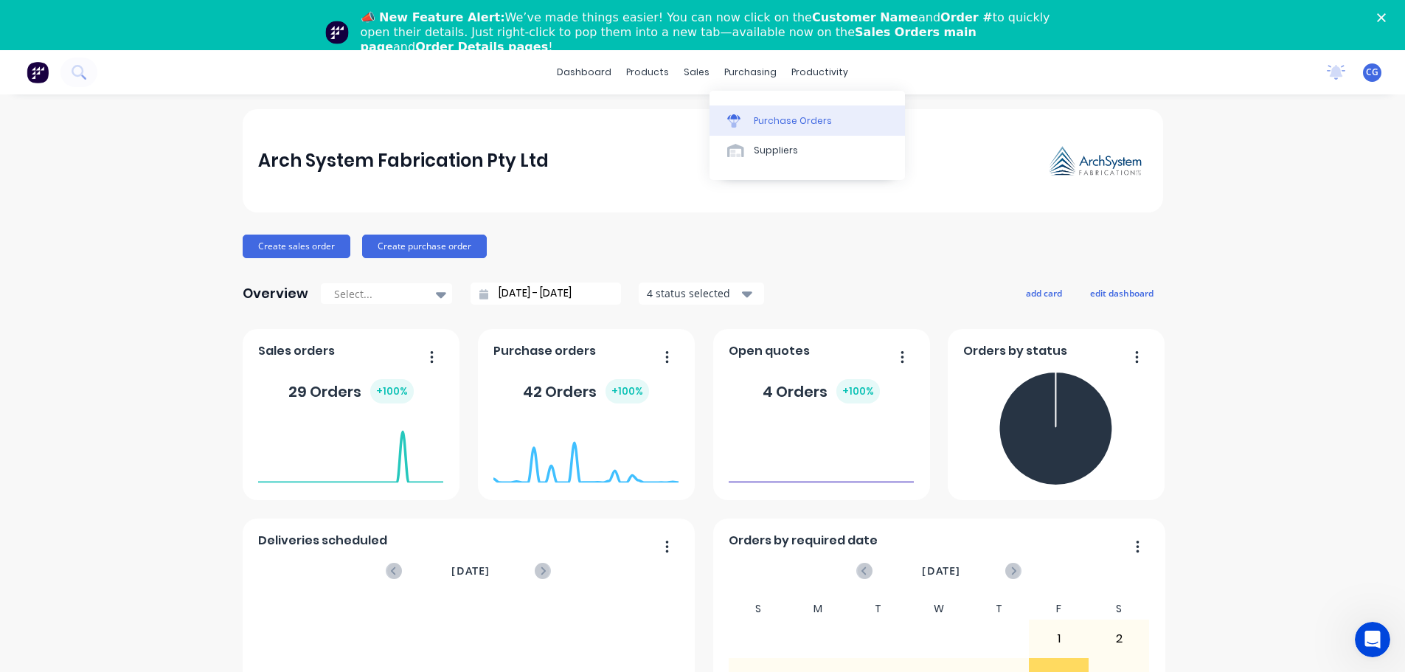
click at [769, 120] on div "Purchase Orders" at bounding box center [793, 120] width 78 height 13
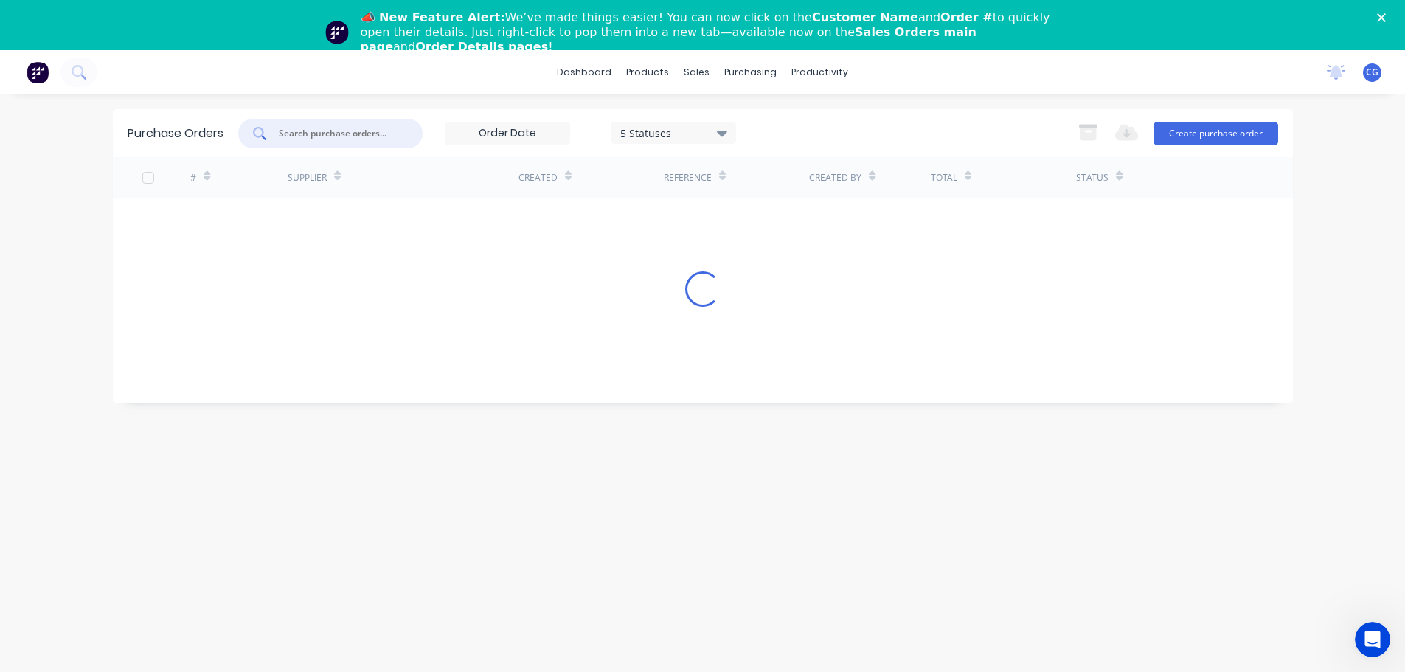
click at [333, 133] on input "text" at bounding box center [338, 133] width 122 height 15
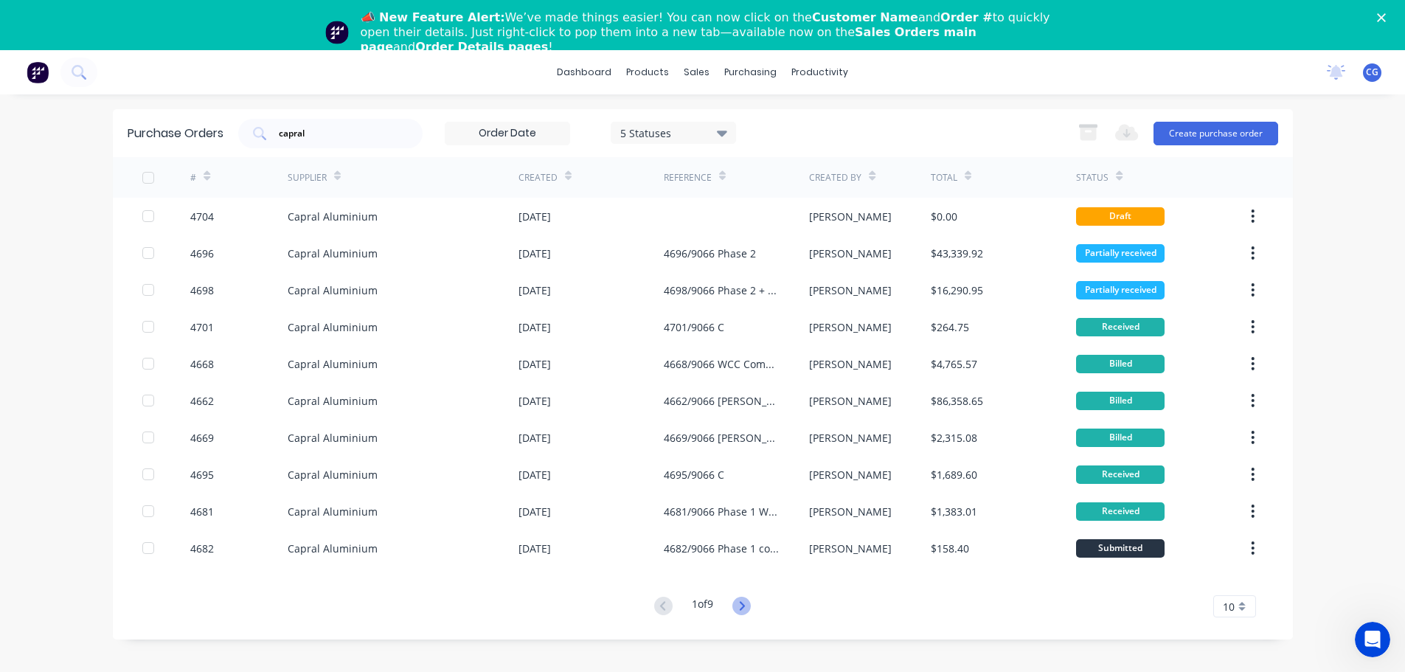
click at [746, 609] on icon at bounding box center [742, 606] width 18 height 18
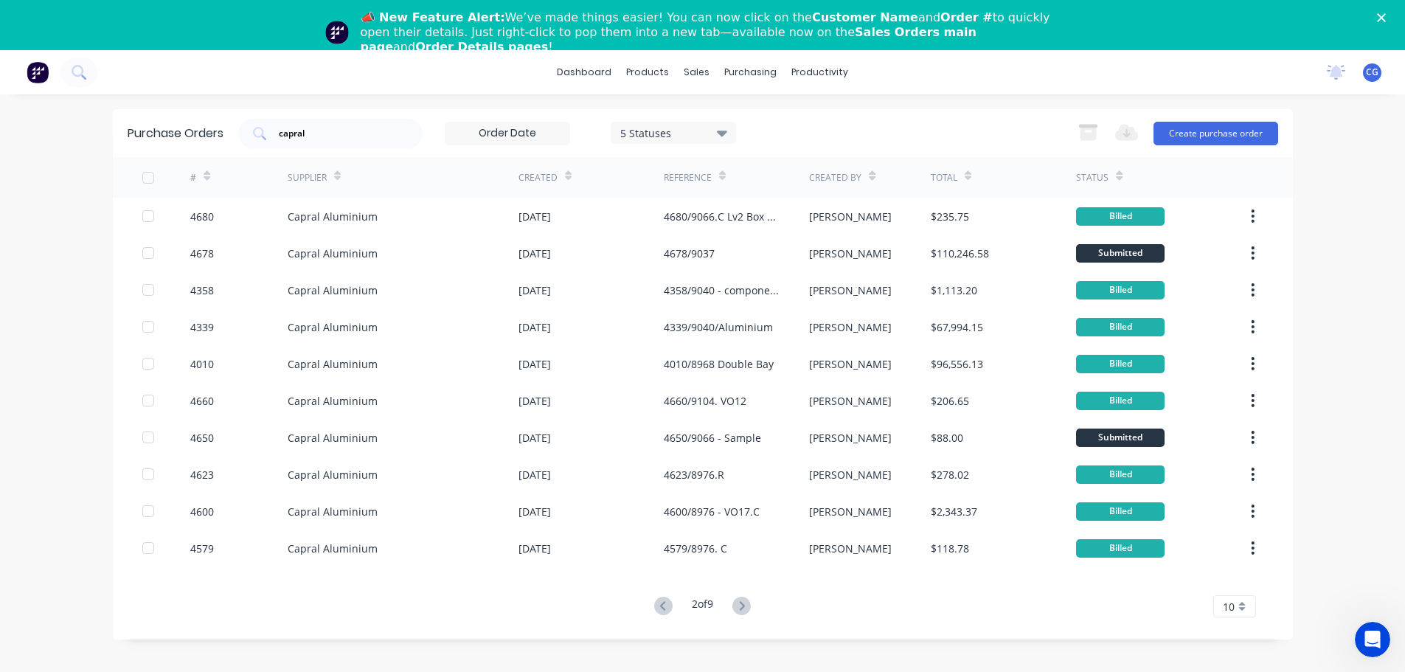
click at [746, 609] on icon at bounding box center [742, 606] width 18 height 18
drag, startPoint x: 329, startPoint y: 132, endPoint x: 82, endPoint y: 108, distance: 248.3
click at [82, 108] on div "dashboard products sales purchasing productivity dashboard products Product Cat…" at bounding box center [702, 386] width 1405 height 672
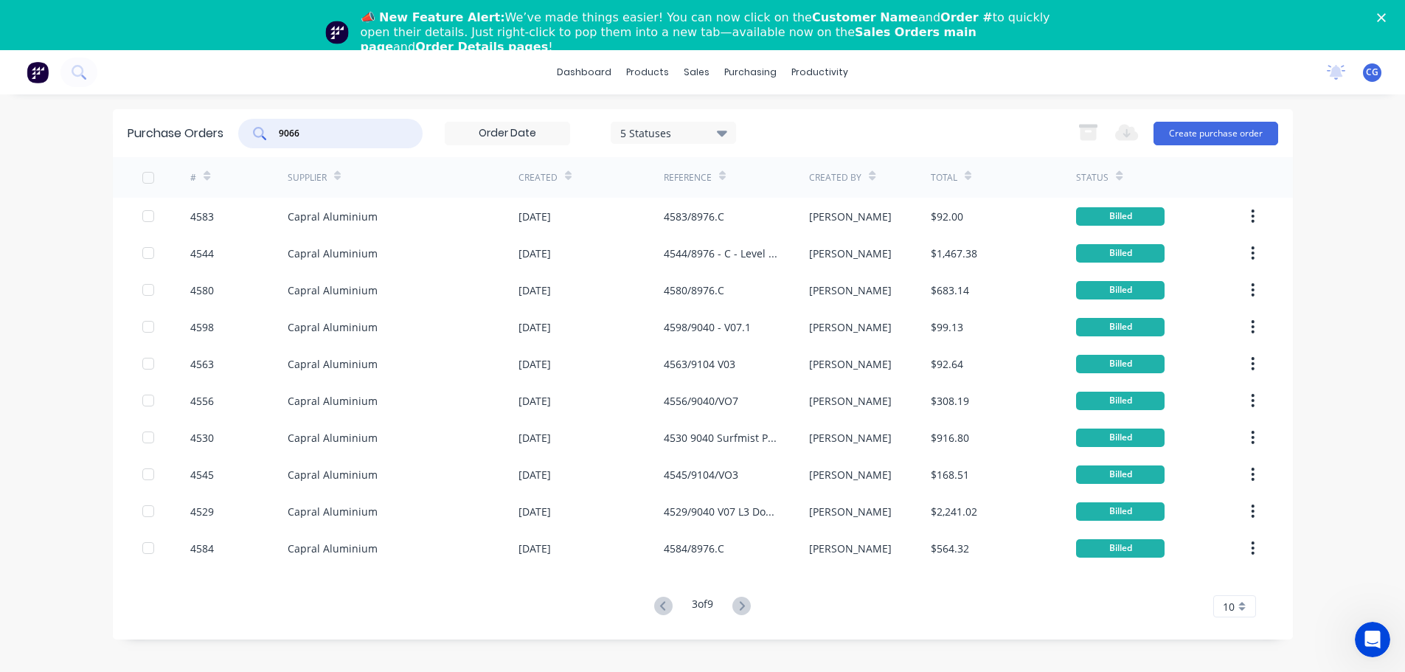
type input "9066"
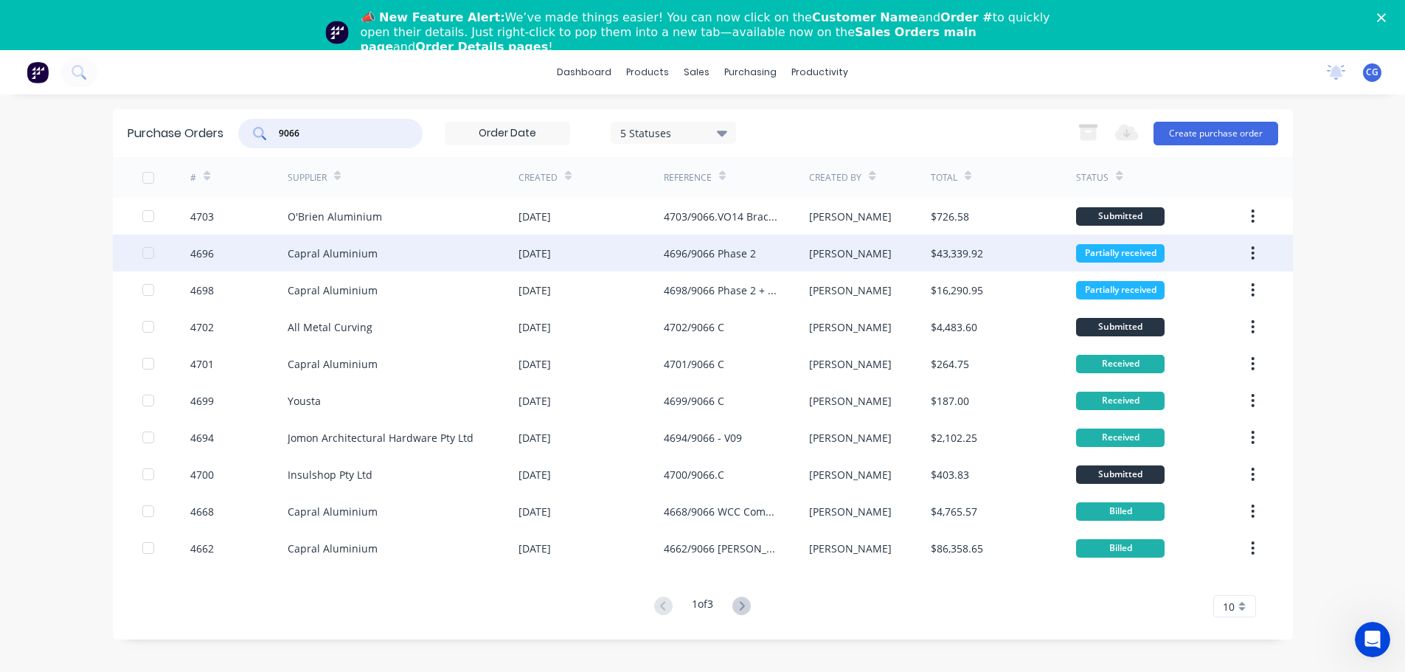
click at [737, 251] on div "4696/9066 Phase 2" at bounding box center [710, 253] width 92 height 15
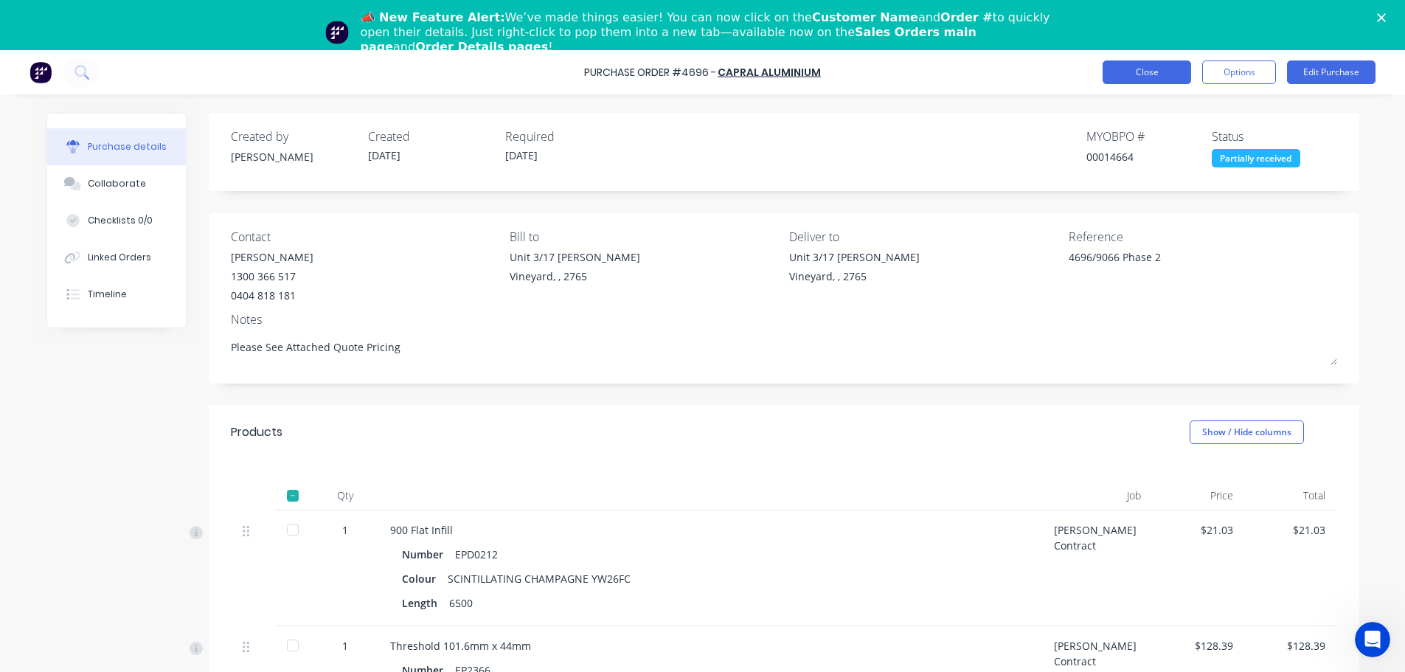
click at [1141, 68] on button "Close" at bounding box center [1147, 72] width 89 height 24
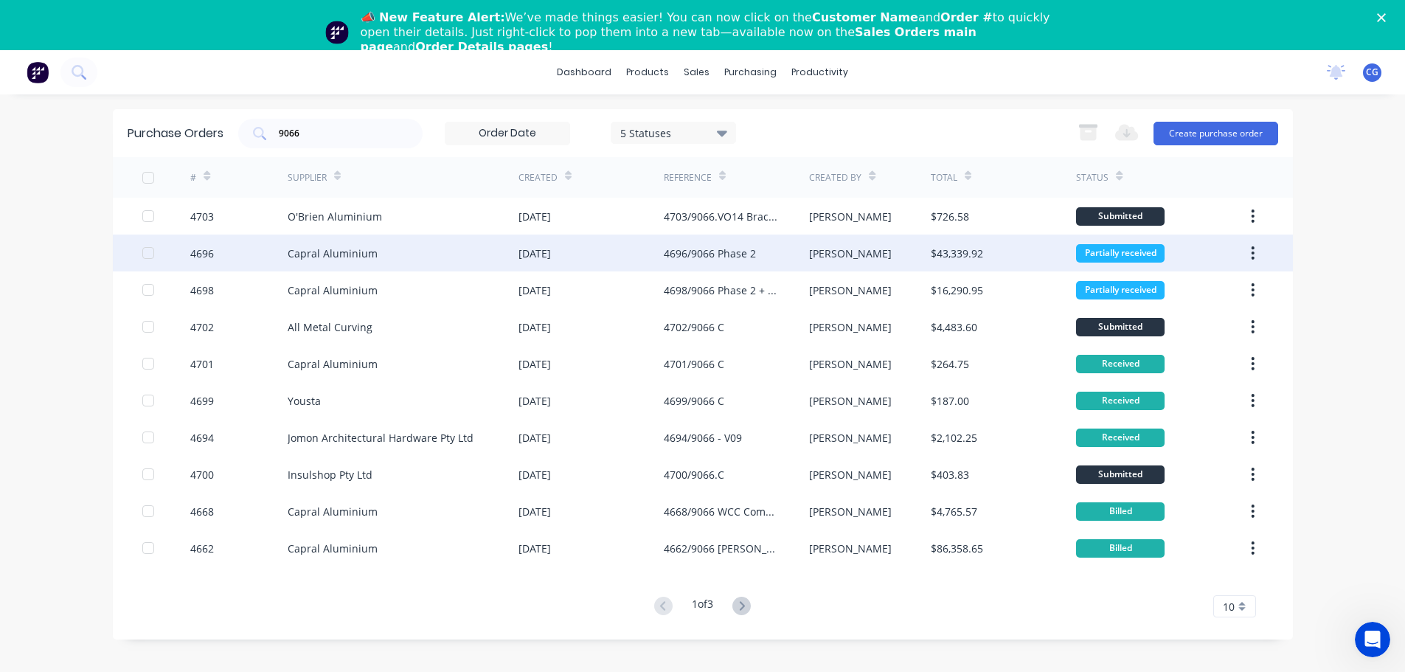
click at [551, 252] on div "[DATE]" at bounding box center [535, 253] width 32 height 15
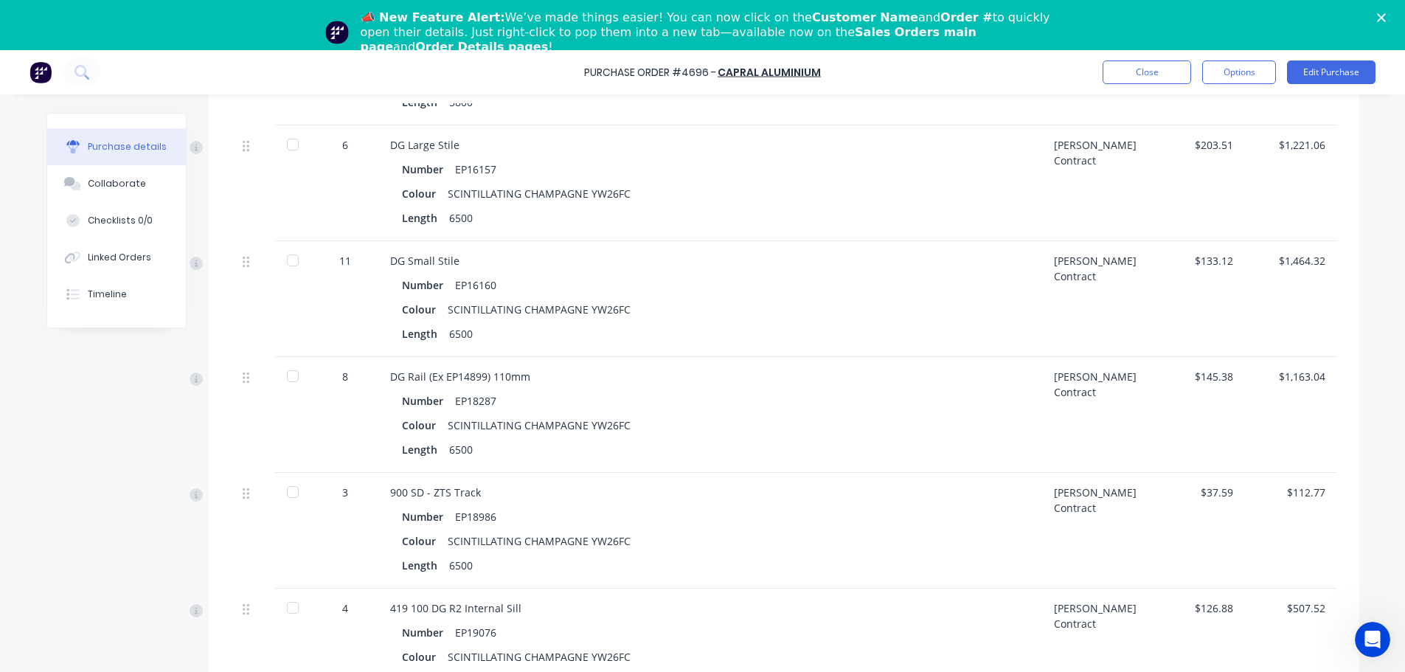
scroll to position [3246, 0]
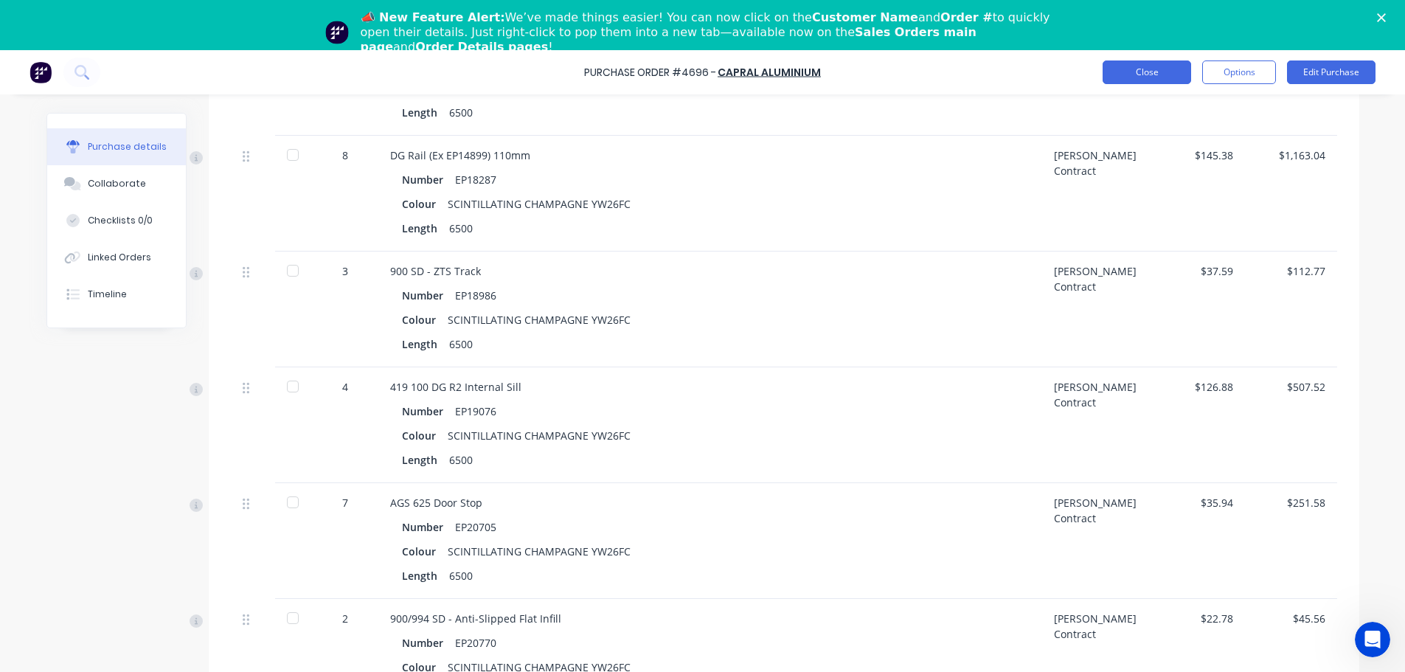
click at [1129, 69] on button "Close" at bounding box center [1147, 72] width 89 height 24
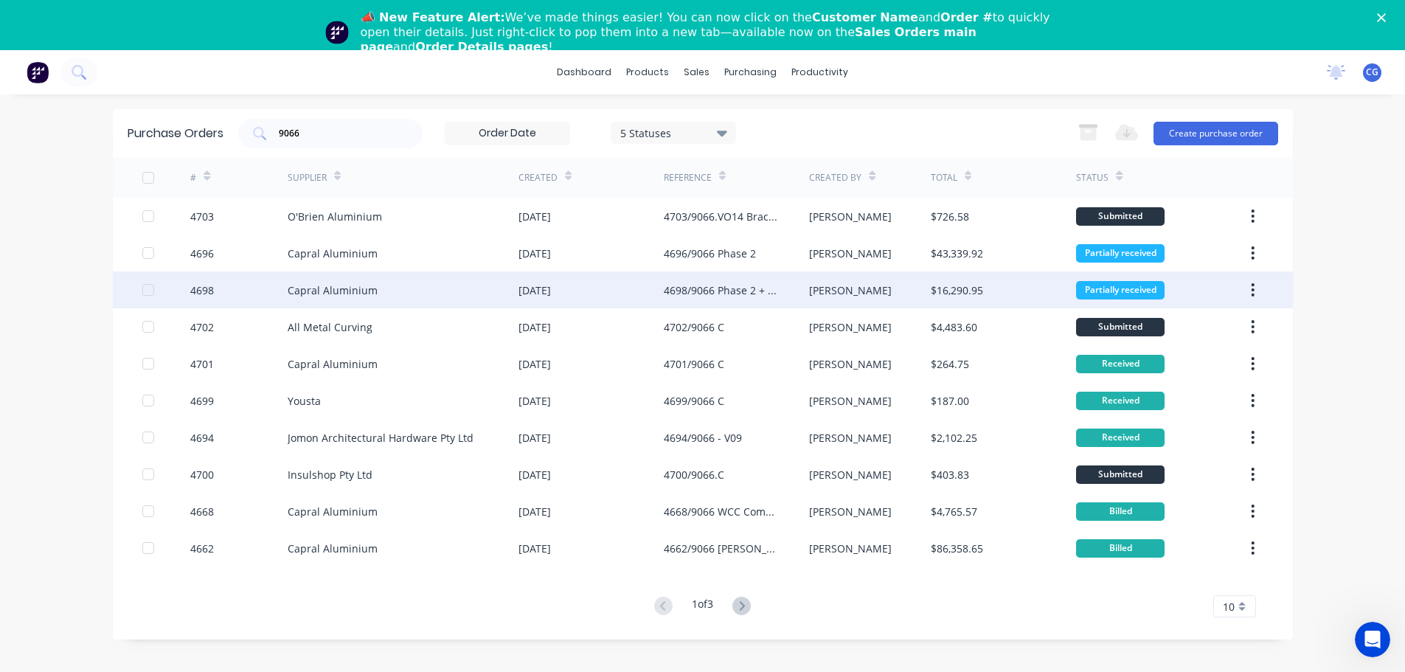
click at [715, 291] on div "4698/9066 Phase 2 + C/Wall Sub Frames" at bounding box center [722, 290] width 116 height 15
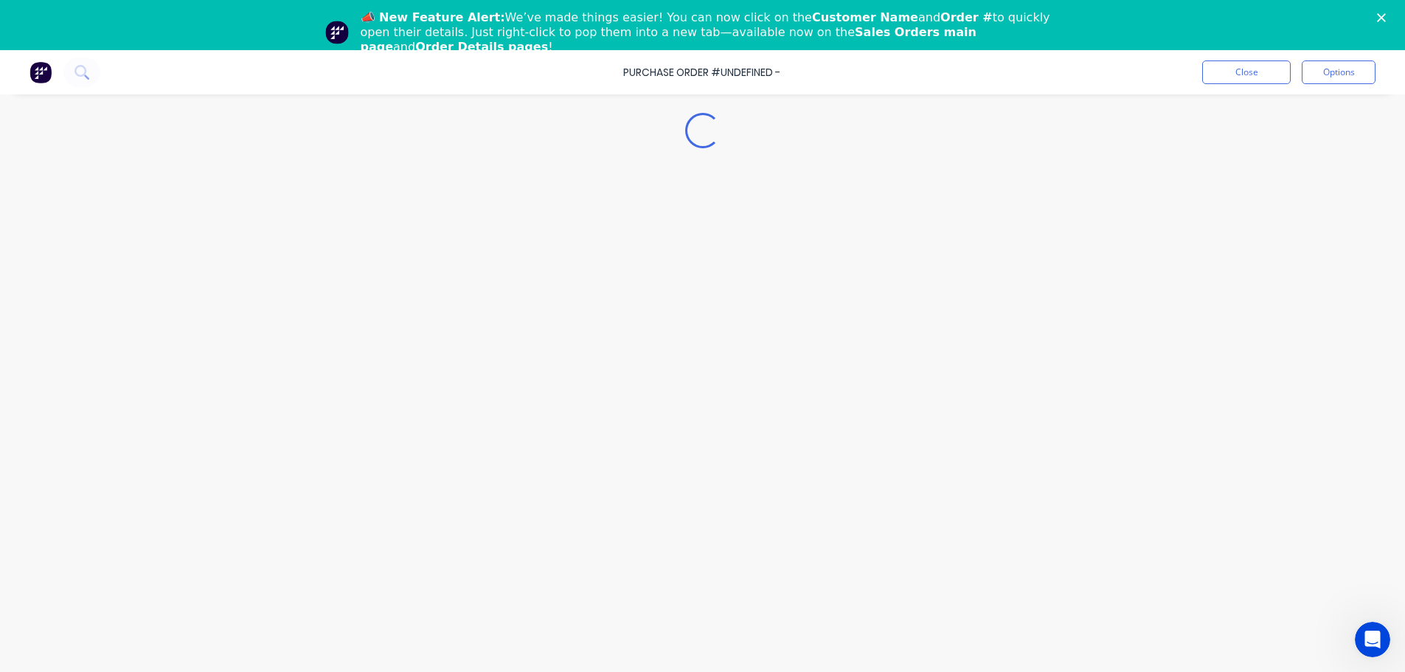
type textarea "x"
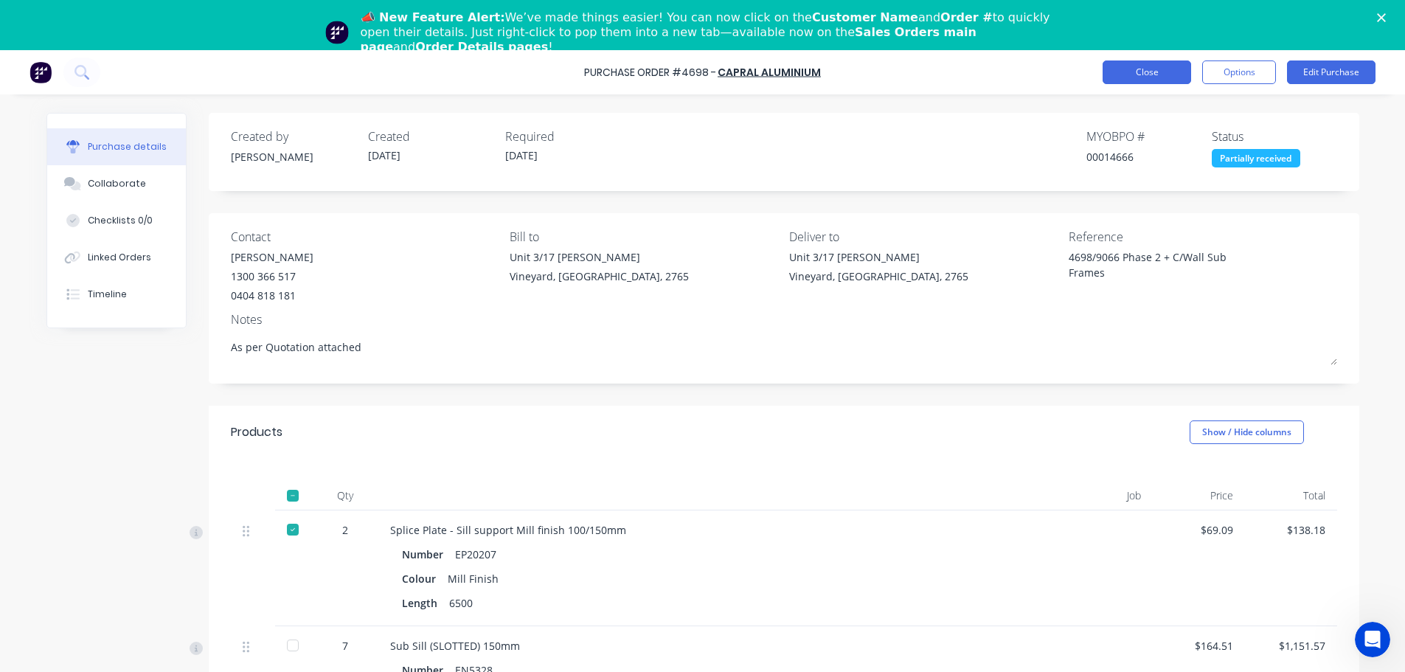
click at [1165, 69] on button "Close" at bounding box center [1147, 72] width 89 height 24
